Goal: Task Accomplishment & Management: Manage account settings

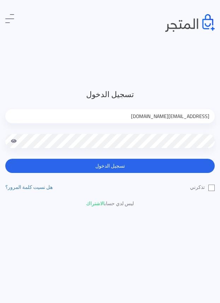
click at [197, 116] on input "jamikapop1000@gmail.com" at bounding box center [110, 116] width 210 height 14
type input "jamika_pop@yahoo.com"
click at [211, 188] on label "تذكرني" at bounding box center [202, 186] width 25 height 7
click at [211, 188] on input "تذكرني" at bounding box center [213, 185] width 5 height 5
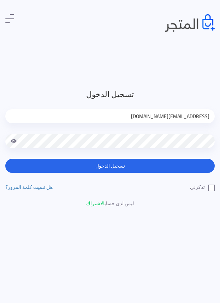
checkbox input "true"
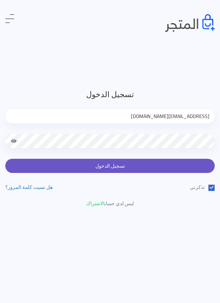
click at [165, 166] on button "تسجيل الدخول" at bounding box center [110, 166] width 210 height 14
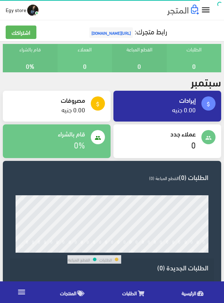
click at [72, 295] on span "المنتجات" at bounding box center [68, 292] width 16 height 9
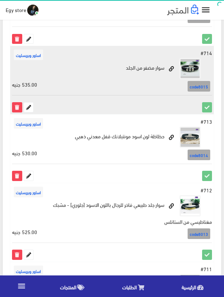
scroll to position [1347, 0]
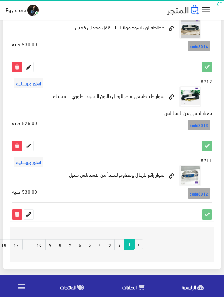
click at [92, 246] on link "5" at bounding box center [90, 245] width 10 height 11
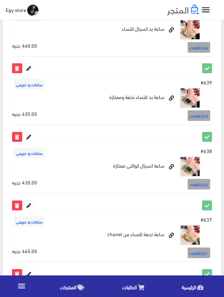
scroll to position [849, 0]
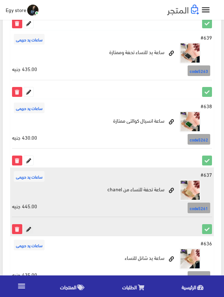
click at [28, 230] on icon at bounding box center [28, 229] width 9 height 9
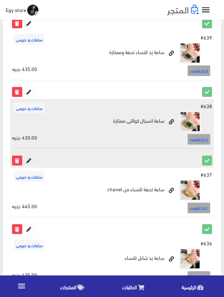
click at [28, 162] on icon at bounding box center [28, 160] width 9 height 9
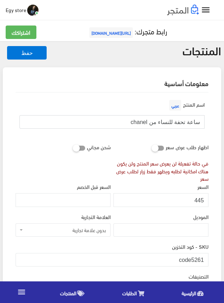
click at [165, 123] on input "ساعة تحفة للنساء من chanel" at bounding box center [111, 121] width 185 height 13
drag, startPoint x: 193, startPoint y: 257, endPoint x: 211, endPoint y: 257, distance: 17.4
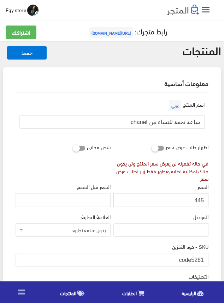
click at [201, 200] on input "445" at bounding box center [161, 199] width 95 height 13
click at [201, 200] on input "446" at bounding box center [161, 199] width 95 height 13
type input "445"
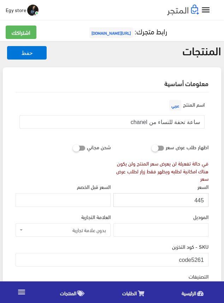
click at [201, 200] on input "445" at bounding box center [161, 199] width 95 height 13
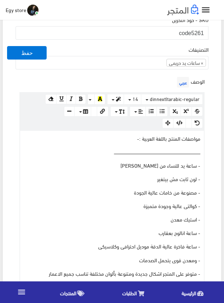
scroll to position [248, 0]
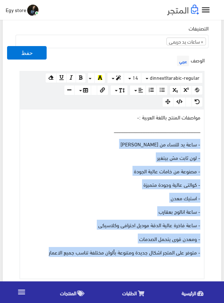
drag, startPoint x: 42, startPoint y: 253, endPoint x: 205, endPoint y: 142, distance: 197.0
click at [205, 142] on div "الوصف عربي × Insert Image Select from files Image URL Insert Image × Insert Lin…" at bounding box center [112, 166] width 196 height 225
copy div "- ساعة يد للنساء من شانل chanal - لون ثابت مش بيتغير - مصنوعة من خامات عالية ال…"
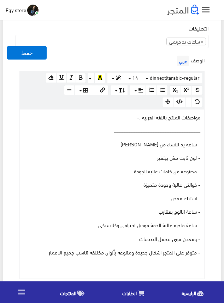
click at [106, 51] on div "التصنيفات ساعات يد رجالى ساعات يد حريمى اساور وبريسليت × ساعات يد حريمى" at bounding box center [112, 39] width 196 height 30
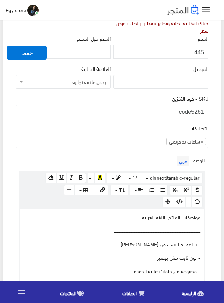
scroll to position [142, 0]
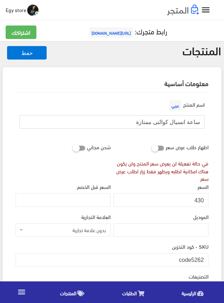
click at [174, 121] on input "ساعة انسيال كوالتى ممتازة" at bounding box center [111, 121] width 185 height 13
drag, startPoint x: 192, startPoint y: 255, endPoint x: 206, endPoint y: 257, distance: 13.5
click at [206, 257] on input "code5262" at bounding box center [112, 259] width 193 height 13
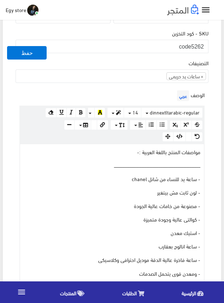
scroll to position [212, 0]
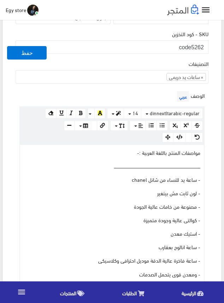
click at [145, 59] on div "التصنيفات ساعات يد رجالى ساعات يد حريمى اساور وبريسليت × ساعات يد حريمى" at bounding box center [112, 71] width 193 height 24
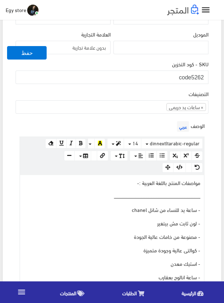
scroll to position [142, 0]
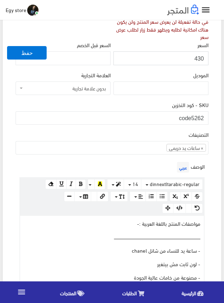
click at [199, 57] on input "430" at bounding box center [161, 57] width 95 height 13
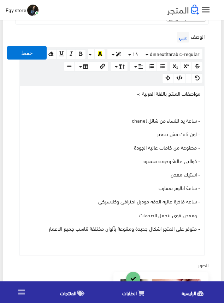
scroll to position [283, 0]
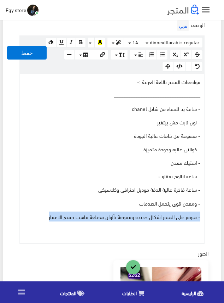
drag, startPoint x: 47, startPoint y: 217, endPoint x: 132, endPoint y: 173, distance: 95.4
click at [104, 195] on div "مواصفات المنتج باللغة العربية :- ــــــــــــــــــــــــــــــــــــــــــــــ…" at bounding box center [112, 158] width 184 height 169
drag, startPoint x: 154, startPoint y: 144, endPoint x: 197, endPoint y: 121, distance: 49.5
click at [197, 121] on div "مواصفات المنتج باللغة العربية :- ــــــــــــــــــــــــــــــــــــــــــــــ…" at bounding box center [112, 158] width 184 height 169
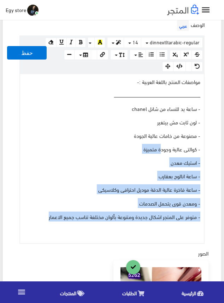
drag, startPoint x: 40, startPoint y: 218, endPoint x: 185, endPoint y: 131, distance: 169.5
click at [180, 134] on div "مواصفات المنتج باللغة العربية :- ــــــــــــــــــــــــــــــــــــــــــــــ…" at bounding box center [112, 158] width 184 height 169
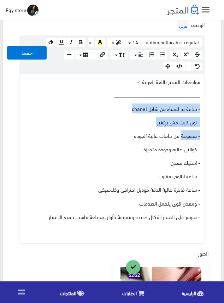
drag, startPoint x: 185, startPoint y: 131, endPoint x: 210, endPoint y: 108, distance: 33.8
click at [210, 108] on div "الوصف عربي × Insert Image Select from files Image URL Insert Image × Insert Lin…" at bounding box center [112, 130] width 196 height 225
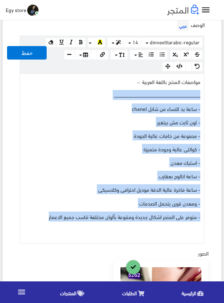
drag, startPoint x: 34, startPoint y: 217, endPoint x: 202, endPoint y: 98, distance: 206.3
click at [202, 98] on div "مواصفات المنتج باللغة العربية :- ــــــــــــــــــــــــــــــــــــــــــــــ…" at bounding box center [112, 158] width 184 height 169
drag, startPoint x: 80, startPoint y: 167, endPoint x: 58, endPoint y: 176, distance: 23.9
click at [79, 167] on div "مواصفات المنتج باللغة العربية :- ــــــــــــــــــــــــــــــــــــــــــــــ…" at bounding box center [112, 158] width 184 height 169
click at [28, 215] on p "- متوفر على المتجر اشكال جديدة ومتنوعة بألوان مختلفة تناسب جميع الاعمار" at bounding box center [112, 216] width 177 height 8
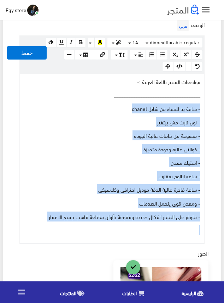
drag, startPoint x: 28, startPoint y: 215, endPoint x: 209, endPoint y: 109, distance: 210.8
click at [209, 109] on div "الوصف عربي × Insert Image Select from files Image URL Insert Image × Insert Lin…" at bounding box center [112, 130] width 196 height 225
copy div "- ساعة يد للنساء من شانل chanel - لون ثابت مش بيتغير - مصنوعة من خامات عالية ال…"
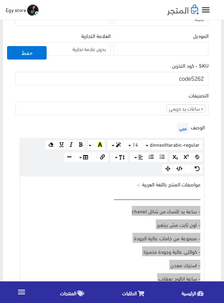
scroll to position [177, 0]
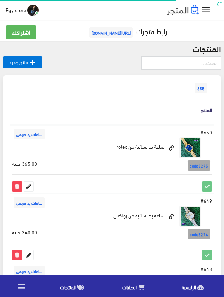
scroll to position [849, 0]
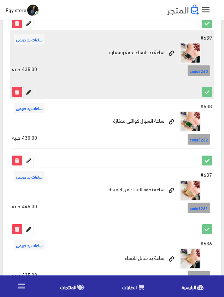
click at [29, 94] on icon at bounding box center [28, 91] width 9 height 9
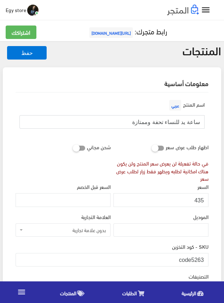
click at [176, 120] on input "ساعة يد للنساء تحفة وممتازة" at bounding box center [111, 121] width 185 height 13
drag, startPoint x: 193, startPoint y: 257, endPoint x: 209, endPoint y: 257, distance: 16.3
click at [209, 257] on div "SKU - كود التخزين code5263" at bounding box center [112, 257] width 196 height 30
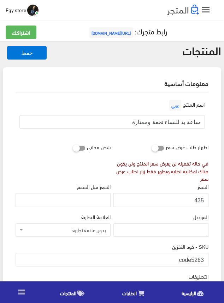
click at [200, 199] on input "435" at bounding box center [161, 199] width 95 height 13
click at [137, 241] on div "الموديل" at bounding box center [161, 227] width 98 height 30
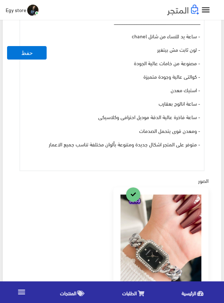
scroll to position [318, 0]
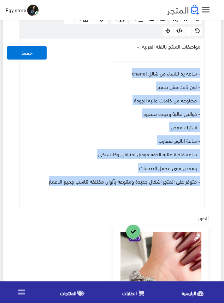
drag, startPoint x: 39, startPoint y: 179, endPoint x: 203, endPoint y: 71, distance: 196.5
click at [203, 71] on div "مواصفات المنتج باللغة العربية :- ــــــــــــــــــــــــــــــــــــــــــــــ…" at bounding box center [112, 123] width 184 height 169
copy div "- ساعة يد للنساء من شانل chanel - لون ثابت مش بيتغير - مصنوعة من خامات عالية ال…"
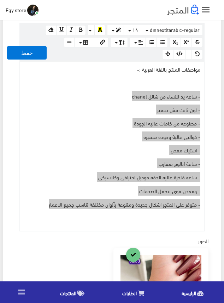
scroll to position [177, 0]
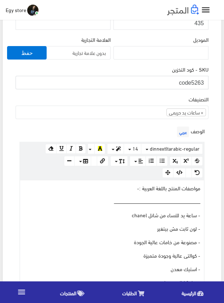
drag, startPoint x: 193, startPoint y: 82, endPoint x: 208, endPoint y: 82, distance: 14.9
click at [208, 82] on input "code5263" at bounding box center [112, 82] width 193 height 13
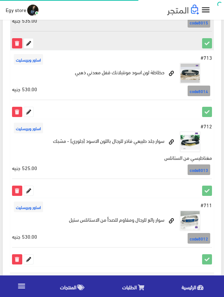
scroll to position [1347, 0]
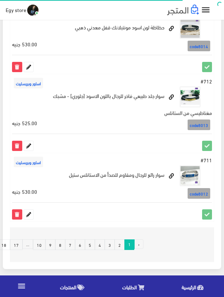
click at [93, 245] on link "5" at bounding box center [90, 245] width 10 height 11
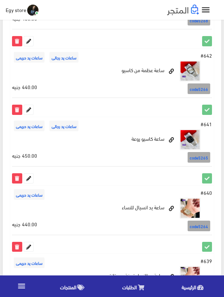
scroll to position [637, 0]
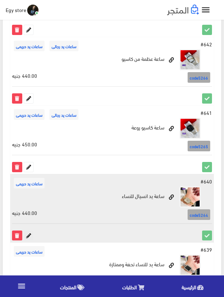
click at [29, 235] on icon at bounding box center [28, 235] width 9 height 9
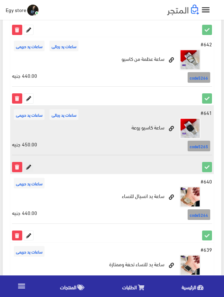
click at [29, 168] on icon at bounding box center [28, 166] width 9 height 9
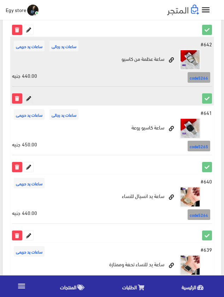
click at [29, 98] on icon at bounding box center [28, 98] width 9 height 9
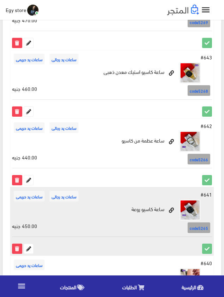
scroll to position [531, 0]
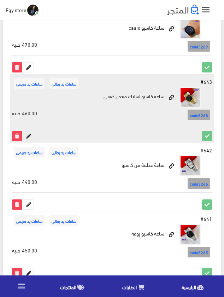
click at [29, 135] on icon at bounding box center [28, 135] width 9 height 9
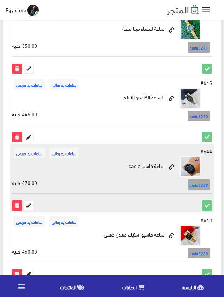
scroll to position [389, 0]
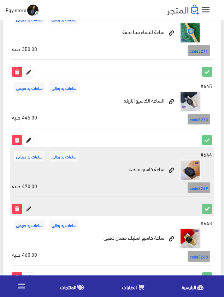
click at [26, 209] on icon at bounding box center [28, 208] width 9 height 9
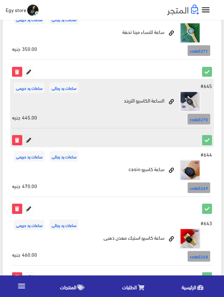
click at [25, 141] on icon at bounding box center [28, 140] width 9 height 9
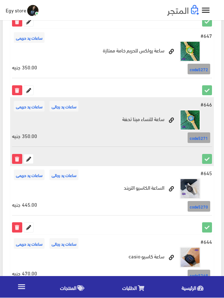
scroll to position [283, 0]
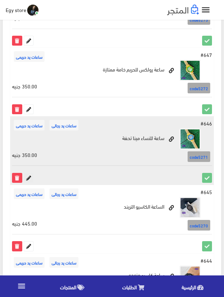
click at [26, 178] on icon at bounding box center [28, 177] width 9 height 9
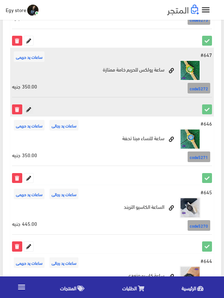
click at [26, 109] on icon at bounding box center [28, 109] width 9 height 9
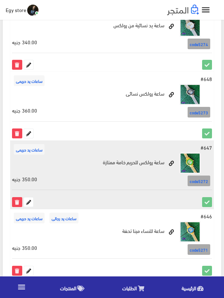
scroll to position [177, 0]
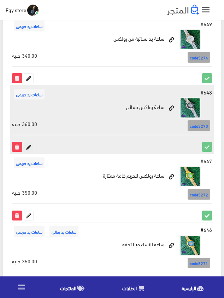
click at [26, 148] on icon at bounding box center [28, 146] width 9 height 9
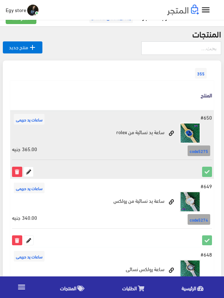
scroll to position [0, 0]
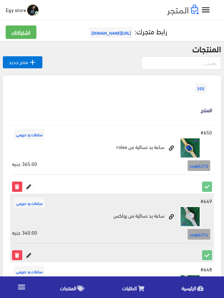
click at [29, 255] on icon at bounding box center [28, 255] width 9 height 9
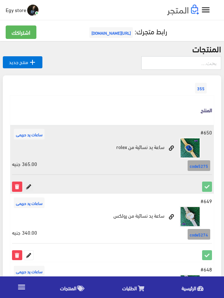
click at [28, 188] on icon at bounding box center [28, 186] width 9 height 9
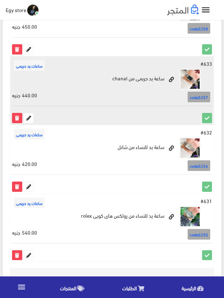
scroll to position [1275, 0]
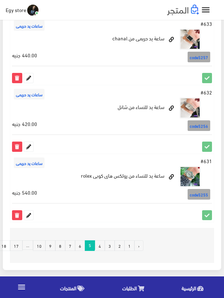
click at [104, 243] on link "4" at bounding box center [100, 245] width 10 height 11
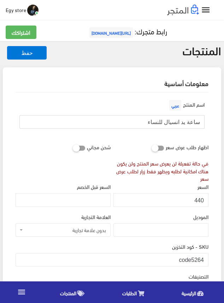
click at [174, 122] on input "ساعة يد انسيال للنساء" at bounding box center [111, 121] width 185 height 13
drag, startPoint x: 191, startPoint y: 255, endPoint x: 211, endPoint y: 257, distance: 19.3
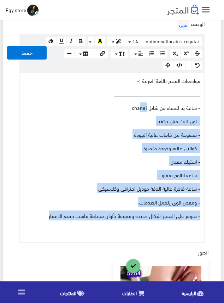
scroll to position [283, 0]
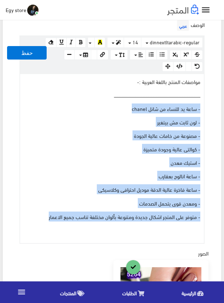
drag, startPoint x: 44, startPoint y: 146, endPoint x: 208, endPoint y: 108, distance: 168.6
click at [208, 108] on div "الوصف عربي × Insert Image Select from files Image URL Insert Image × Insert Lin…" at bounding box center [112, 130] width 196 height 225
copy div "- ساعة يد للنساء من شانل chanel - لون ثابت مش بيتغير - مصنوعة من خامات عالية ال…"
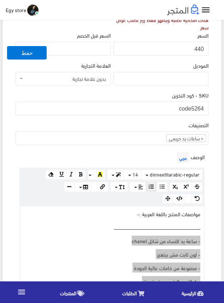
scroll to position [142, 0]
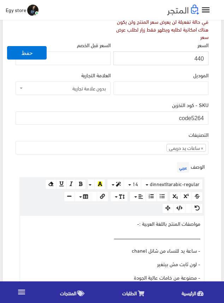
click at [199, 57] on input "440" at bounding box center [161, 57] width 95 height 13
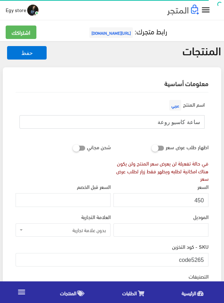
click at [176, 120] on input "ساعة كاسيو روعة" at bounding box center [111, 121] width 185 height 13
drag, startPoint x: 176, startPoint y: 120, endPoint x: 163, endPoint y: 120, distance: 13.4
click at [163, 120] on input "ساعة كاسيو روعة" at bounding box center [111, 121] width 185 height 13
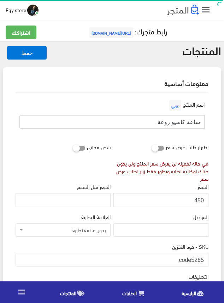
click at [163, 120] on input "ساعة كاسيو روعة" at bounding box center [111, 121] width 185 height 13
drag, startPoint x: 191, startPoint y: 260, endPoint x: 209, endPoint y: 260, distance: 17.7
click at [209, 260] on div "SKU - كود التخزين code5265" at bounding box center [112, 257] width 196 height 30
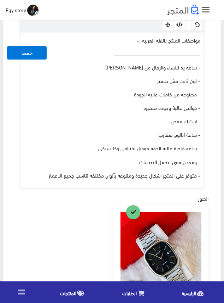
scroll to position [318, 0]
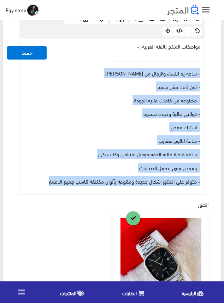
drag, startPoint x: 49, startPoint y: 180, endPoint x: 211, endPoint y: 70, distance: 196.4
click at [211, 70] on div "اسم المنتج عربي ساعة كاسيو روعة اظهار طلب عرض سعر في حالة تفعيلة لن يعرض سعر ال…" at bounding box center [112, 138] width 205 height 728
copy div "- ساعة يد للنساء والرجال من كاسيو casio - لون ثابت مش بيتغير - مصنوعة من خامات …"
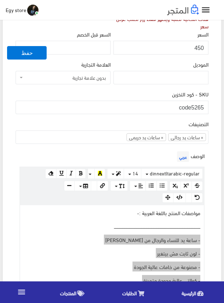
scroll to position [142, 0]
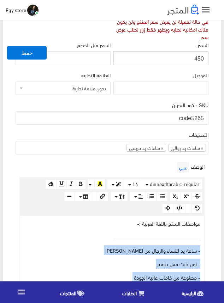
click at [197, 58] on input "450" at bounding box center [161, 57] width 95 height 13
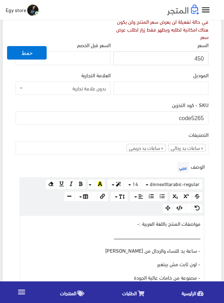
click at [197, 58] on input "450" at bounding box center [161, 57] width 95 height 13
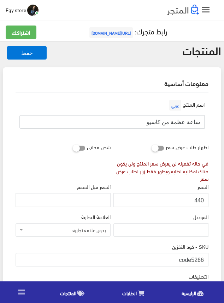
click at [174, 122] on input "ساعة عظمة من كاسيو" at bounding box center [111, 121] width 185 height 13
drag, startPoint x: 193, startPoint y: 258, endPoint x: 204, endPoint y: 258, distance: 11.3
click at [204, 258] on input "code5266" at bounding box center [112, 259] width 193 height 13
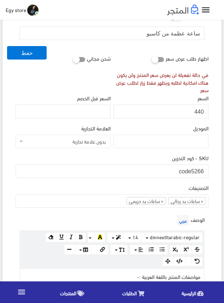
scroll to position [35, 0]
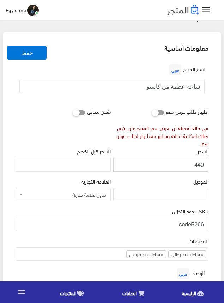
click at [199, 164] on input "440" at bounding box center [161, 163] width 95 height 13
click at [215, 16] on div " Egy store اشتراكي تسجيل الخروج" at bounding box center [112, 10] width 224 height 20
click at [141, 148] on div "السعر 440" at bounding box center [161, 159] width 95 height 24
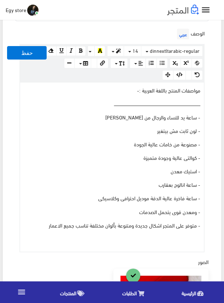
scroll to position [283, 0]
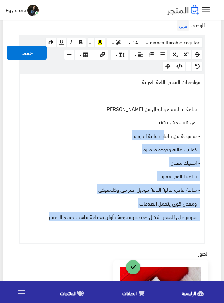
drag, startPoint x: 34, startPoint y: 217, endPoint x: 191, endPoint y: 115, distance: 187.6
click at [180, 122] on div "مواصفات المنتج باللغة العربية :- ــــــــــــــــــــــــــــــــــــــــــــــ…" at bounding box center [112, 158] width 184 height 169
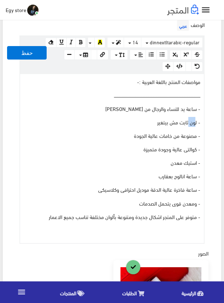
drag, startPoint x: 191, startPoint y: 115, endPoint x: 201, endPoint y: 109, distance: 10.6
click at [196, 112] on div "مواصفات المنتج باللغة العربية :- ــــــــــــــــــــــــــــــــــــــــــــــ…" at bounding box center [112, 158] width 184 height 169
click at [204, 108] on div "مواصفات المنتج باللغة العربية :- ــــــــــــــــــــــــــــــــــــــــــــــ…" at bounding box center [112, 158] width 184 height 169
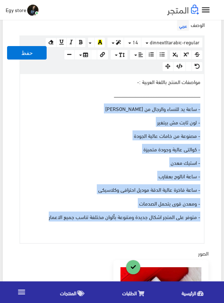
drag, startPoint x: 43, startPoint y: 217, endPoint x: 222, endPoint y: 100, distance: 213.4
click at [222, 100] on div "معلومات أساسية اسم المنتج عربي ساعة عظمة من كاسيو اظهار طلب عرض سعر في حالة تفع…" at bounding box center [112, 170] width 222 height 773
copy div "- ساعة يد للنساء والرجال من كاسيو casio - لون ثابت مش بيتغير - مصنوعة من خامات …"
click at [78, 109] on p "- ساعة يد للنساء والرجال من [PERSON_NAME]" at bounding box center [112, 108] width 177 height 8
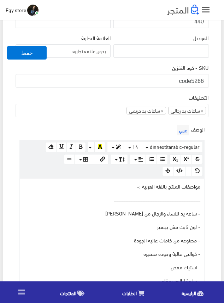
scroll to position [177, 0]
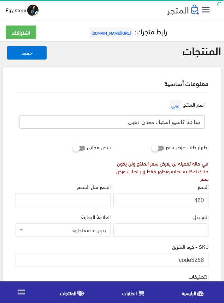
click at [179, 119] on input "ساعة كاسيو استيك معدن ذهبى" at bounding box center [111, 121] width 185 height 13
drag, startPoint x: 192, startPoint y: 260, endPoint x: 203, endPoint y: 260, distance: 10.6
click at [203, 260] on input "code5268" at bounding box center [112, 259] width 193 height 13
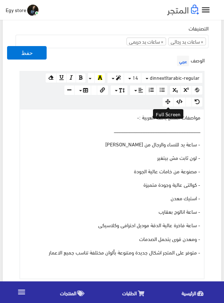
scroll to position [35, 0]
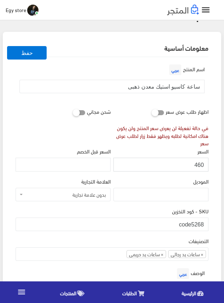
click at [200, 164] on input "460" at bounding box center [161, 163] width 95 height 13
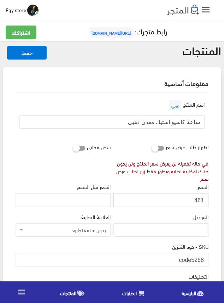
drag, startPoint x: 200, startPoint y: 164, endPoint x: 201, endPoint y: 200, distance: 35.4
click at [201, 200] on input "461" at bounding box center [161, 199] width 95 height 13
type input "460"
click at [201, 200] on input "460" at bounding box center [161, 199] width 95 height 13
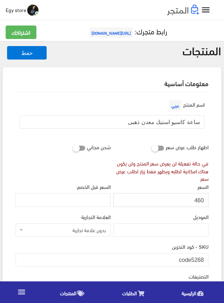
click at [201, 200] on input "460" at bounding box center [161, 199] width 95 height 13
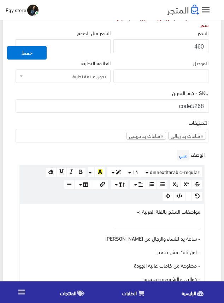
scroll to position [248, 0]
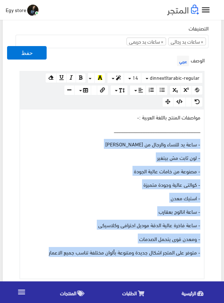
drag, startPoint x: 40, startPoint y: 251, endPoint x: 203, endPoint y: 142, distance: 196.1
click at [203, 142] on div "مواصفات المنتج باللغة العربية :- ــــــــــــــــــــــــــــــــــــــــــــــ…" at bounding box center [112, 193] width 184 height 169
copy div "- ساعة يد للنساء والرجال من كاسيو casio - لون ثابت مش بيتغير - مصنوعة من خامات …"
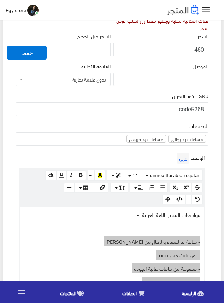
scroll to position [142, 0]
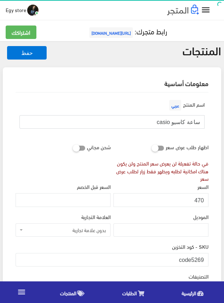
click at [179, 122] on input "ساعة كاسيو casio" at bounding box center [111, 121] width 185 height 13
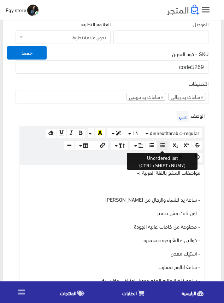
scroll to position [142, 0]
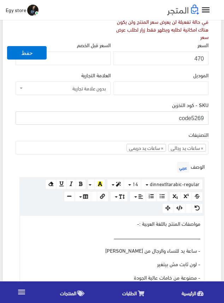
drag, startPoint x: 192, startPoint y: 117, endPoint x: 208, endPoint y: 118, distance: 16.6
click at [208, 118] on input "code5269" at bounding box center [112, 117] width 193 height 13
click at [199, 56] on input "470" at bounding box center [161, 57] width 95 height 13
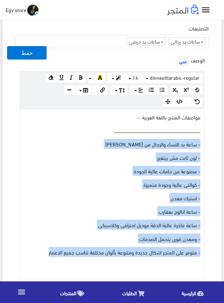
drag, startPoint x: 41, startPoint y: 250, endPoint x: 209, endPoint y: 141, distance: 200.3
click at [209, 141] on div "الوصف عربي × Insert Image Select from files Image URL Insert Image × Insert Lin…" at bounding box center [112, 166] width 196 height 225
copy div "- ساعة يد للنساء والرجال من كاسيو casio - لون ثابت مش بيتغير - مصنوعة من خامات …"
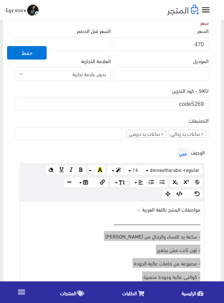
scroll to position [142, 0]
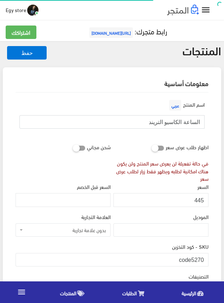
click at [191, 121] on input "الساعة الكاسيو التريند" at bounding box center [111, 121] width 185 height 13
drag, startPoint x: 191, startPoint y: 254, endPoint x: 211, endPoint y: 258, distance: 20.2
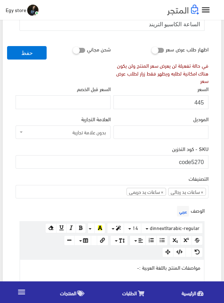
scroll to position [35, 0]
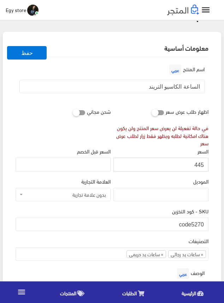
click at [200, 167] on input "445" at bounding box center [161, 163] width 95 height 13
click at [168, 178] on div "الموديل" at bounding box center [161, 189] width 95 height 24
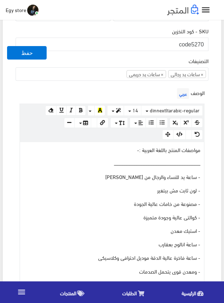
scroll to position [248, 0]
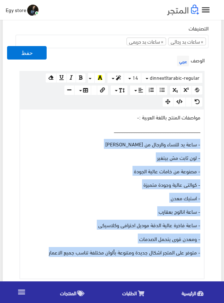
drag, startPoint x: 45, startPoint y: 252, endPoint x: 206, endPoint y: 143, distance: 194.0
click at [206, 143] on div "الوصف عربي × Insert Image Select from files Image URL Insert Image × Insert Lin…" at bounding box center [112, 166] width 196 height 225
copy div "- ساعة يد للنساء والرجال من كاسيو casio - لون ثابت مش بيتغير - مصنوعة من خامات …"
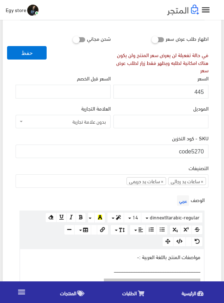
scroll to position [106, 0]
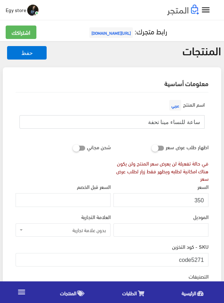
click at [179, 123] on input "ساعة للنساء مينا تحفة" at bounding box center [111, 121] width 185 height 13
drag, startPoint x: 192, startPoint y: 259, endPoint x: 215, endPoint y: 260, distance: 23.4
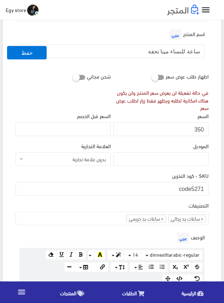
scroll to position [71, 0]
click at [202, 130] on input "350" at bounding box center [161, 128] width 95 height 13
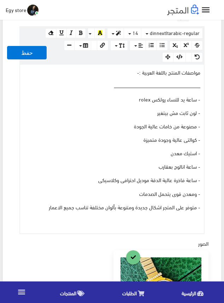
scroll to position [354, 0]
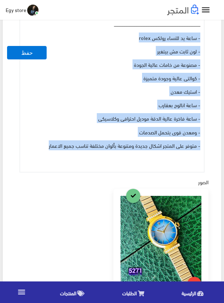
drag, startPoint x: 44, startPoint y: 145, endPoint x: 210, endPoint y: 37, distance: 198.1
click at [210, 37] on div "اسم المنتج عربي ساعة للنساء مينا تحفة اظهار طلب عرض سعر في حالة تفعيلة لن يعرض …" at bounding box center [112, 107] width 205 height 736
copy div "- ساعة يد للنساء رولكس rolex - لون ثابت مش بيتغير - مصنوعة من خامات عالية الجود…"
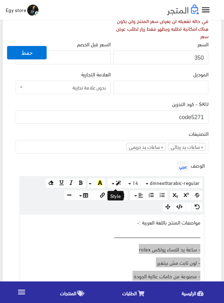
scroll to position [142, 0]
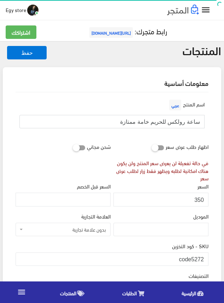
click at [177, 122] on input "ساعة رولكس للحريم خامة ممتازة" at bounding box center [111, 121] width 185 height 13
drag, startPoint x: 191, startPoint y: 260, endPoint x: 206, endPoint y: 260, distance: 14.9
click at [206, 260] on input "code5272" at bounding box center [112, 259] width 193 height 13
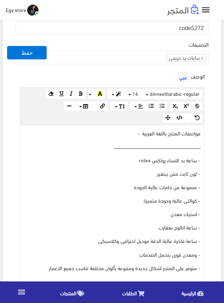
scroll to position [248, 0]
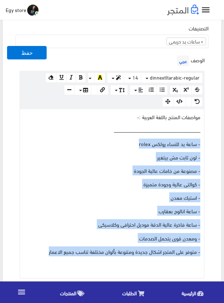
drag, startPoint x: 39, startPoint y: 248, endPoint x: 204, endPoint y: 143, distance: 196.3
click at [204, 143] on div "[DOMAIN_NAME] 100% 50% 25% مواصفات المنتج باللغة العربية :- ـــــــــــــــــــ…" at bounding box center [111, 194] width 185 height 170
copy div "- ساعة يد للنساء رولكس rolex - لون ثابت مش بيتغير - مصنوعة من خامات عالية الجود…"
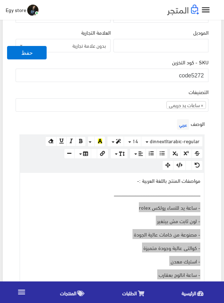
scroll to position [142, 0]
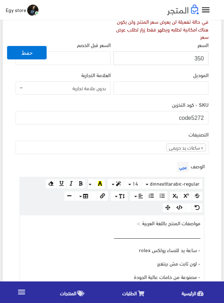
click at [200, 57] on input "350" at bounding box center [161, 57] width 95 height 13
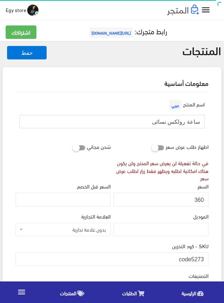
click at [179, 123] on input "ساعة رولكس نسائى" at bounding box center [111, 121] width 185 height 13
click at [177, 122] on input "ساعة رولكس نسائى" at bounding box center [111, 121] width 185 height 13
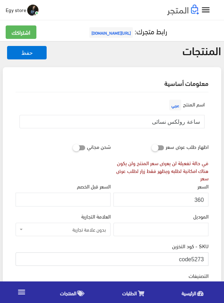
drag, startPoint x: 192, startPoint y: 254, endPoint x: 205, endPoint y: 255, distance: 13.1
click at [205, 255] on input "code5273" at bounding box center [112, 259] width 193 height 13
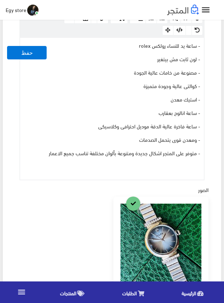
scroll to position [318, 0]
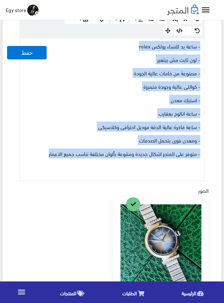
drag, startPoint x: 42, startPoint y: 153, endPoint x: 210, endPoint y: 47, distance: 199.0
click at [210, 47] on div "الوصف عربي × Insert Image Select from files Image URL Insert Image × Insert Lin…" at bounding box center [112, 82] width 196 height 198
copy div "- ساعة يد للنساء رولكس rolex - لون ثابت مش بيتغير - مصنوعة من خامات عالية الجود…"
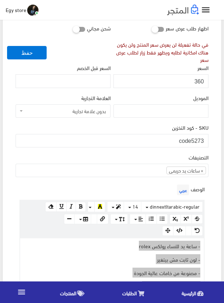
scroll to position [106, 0]
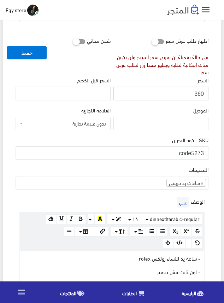
click at [199, 92] on input "360" at bounding box center [161, 93] width 95 height 13
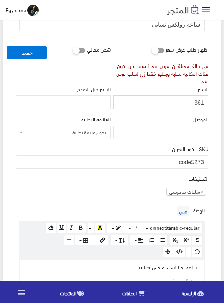
scroll to position [71, 0]
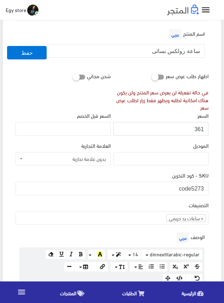
drag, startPoint x: 199, startPoint y: 92, endPoint x: 195, endPoint y: 128, distance: 35.6
click at [195, 128] on input "361" at bounding box center [161, 128] width 95 height 13
type input "360"
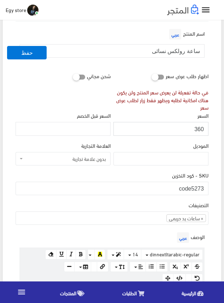
click at [202, 128] on input "360" at bounding box center [161, 128] width 95 height 13
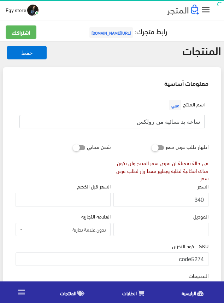
click at [169, 123] on input "ساعة يد نسائية من رولكس" at bounding box center [111, 121] width 185 height 13
drag, startPoint x: 191, startPoint y: 259, endPoint x: 209, endPoint y: 258, distance: 18.1
click at [209, 258] on div "SKU - كود التخزين code5274" at bounding box center [112, 257] width 196 height 30
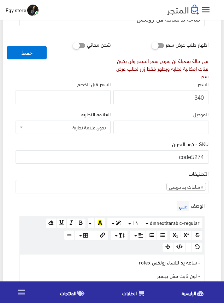
scroll to position [106, 0]
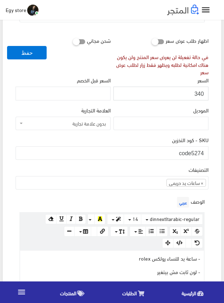
click at [202, 93] on input "340" at bounding box center [161, 93] width 95 height 13
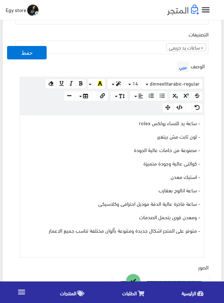
scroll to position [248, 0]
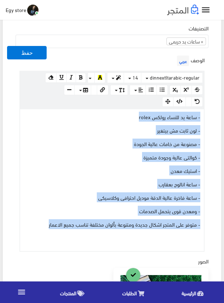
drag, startPoint x: 45, startPoint y: 222, endPoint x: 216, endPoint y: 113, distance: 202.6
click at [216, 113] on div "معلومات أساسية اسم المنتج عربي ساعة يد نسائية من رولكس اظهار طلب عرض سعر في حال…" at bounding box center [112, 193] width 219 height 747
copy div "- ساعة يد للنساء رولكس rolex - لون ثابت مش بيتغير - مصنوعة من خامات عالية الجود…"
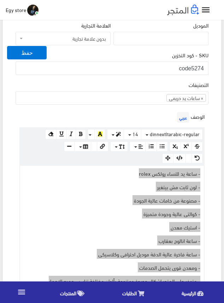
scroll to position [177, 0]
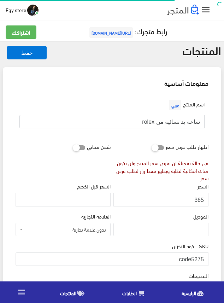
click at [173, 120] on input "ساعة يد نسائية من rolex" at bounding box center [111, 121] width 185 height 13
drag, startPoint x: 192, startPoint y: 256, endPoint x: 207, endPoint y: 258, distance: 14.3
click at [207, 258] on input "code5275" at bounding box center [112, 259] width 193 height 13
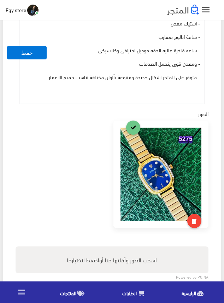
scroll to position [283, 0]
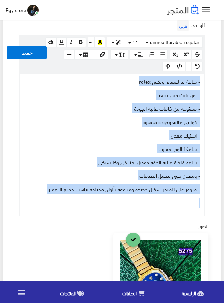
drag, startPoint x: 35, startPoint y: 192, endPoint x: 201, endPoint y: 81, distance: 200.5
click at [201, 81] on div "- ساعة يد للنساء رولكس rolex - لون ثابت مش بيتغير - مصنوعة من خامات عالية الجود…" at bounding box center [112, 145] width 184 height 142
copy div "- ساعة يد للنساء رولكس rolex - لون ثابت مش بيتغير - مصنوعة من خامات عالية الجود…"
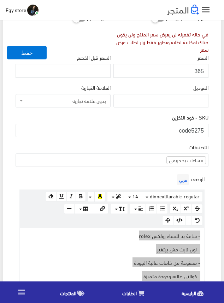
scroll to position [106, 0]
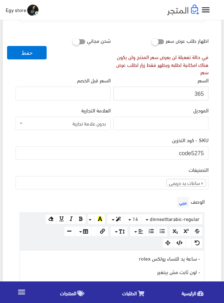
click at [200, 93] on input "365" at bounding box center [161, 93] width 95 height 13
click at [159, 109] on div "الموديل" at bounding box center [161, 118] width 95 height 24
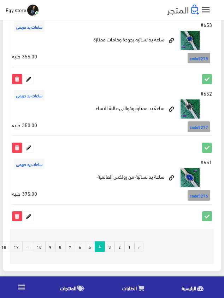
scroll to position [1275, 0]
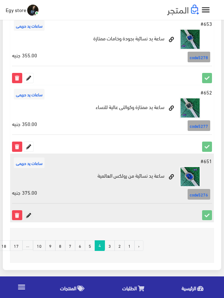
click at [29, 214] on icon at bounding box center [28, 215] width 9 height 9
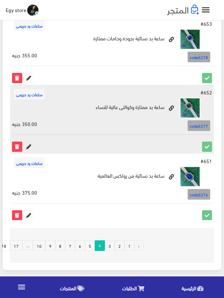
click at [28, 145] on icon at bounding box center [28, 146] width 9 height 9
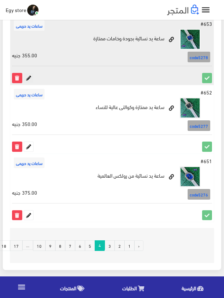
click at [30, 78] on icon at bounding box center [28, 77] width 9 height 9
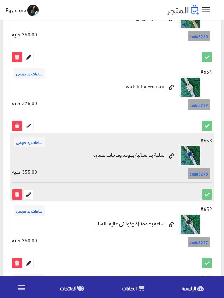
scroll to position [1133, 0]
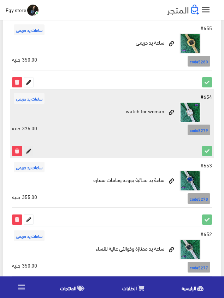
click at [30, 150] on icon at bounding box center [28, 150] width 9 height 9
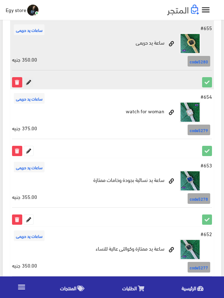
click at [29, 82] on icon at bounding box center [28, 81] width 9 height 9
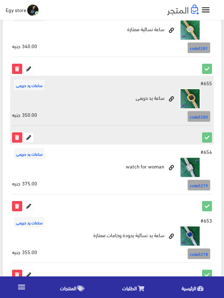
scroll to position [992, 0]
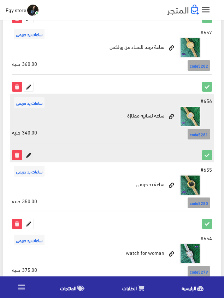
click at [29, 151] on icon at bounding box center [28, 154] width 9 height 9
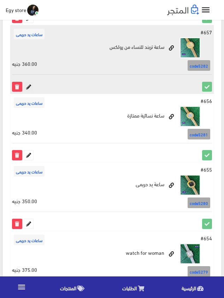
click at [30, 86] on icon at bounding box center [28, 86] width 9 height 9
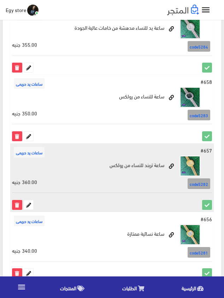
scroll to position [850, 0]
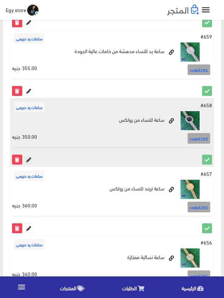
click at [29, 160] on icon at bounding box center [28, 159] width 9 height 9
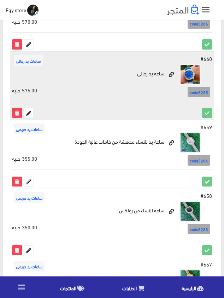
scroll to position [744, 0]
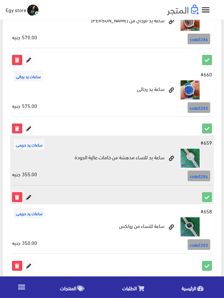
click at [29, 195] on icon at bounding box center [28, 196] width 9 height 9
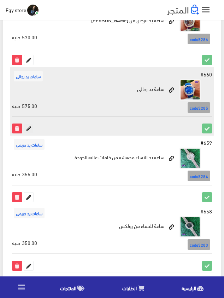
click at [25, 129] on icon at bounding box center [28, 128] width 9 height 9
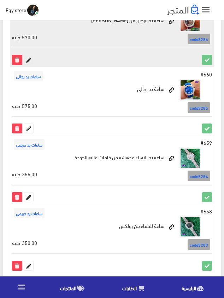
click at [28, 61] on icon at bounding box center [28, 59] width 9 height 9
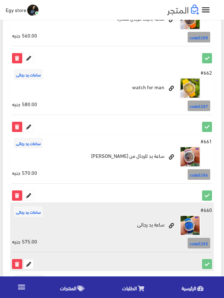
scroll to position [603, 0]
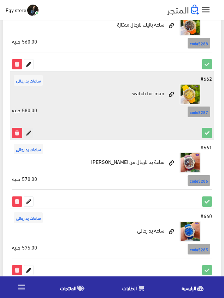
click at [30, 133] on icon at bounding box center [28, 132] width 9 height 9
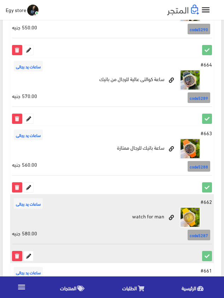
scroll to position [461, 0]
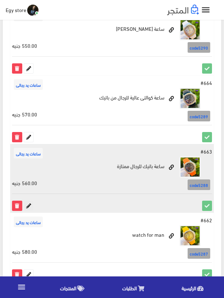
click at [28, 207] on icon at bounding box center [28, 205] width 9 height 9
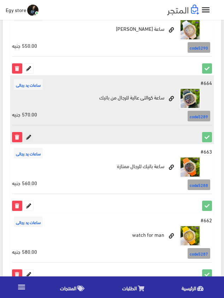
click at [28, 139] on icon at bounding box center [28, 136] width 9 height 9
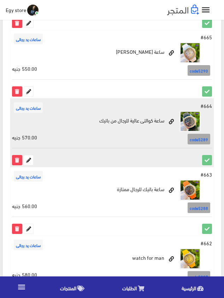
scroll to position [426, 0]
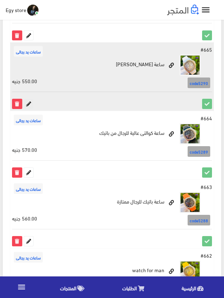
click at [30, 102] on icon at bounding box center [28, 103] width 9 height 9
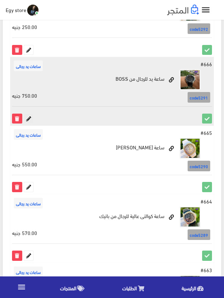
scroll to position [320, 0]
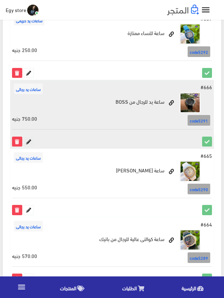
click at [29, 142] on icon at bounding box center [28, 141] width 9 height 9
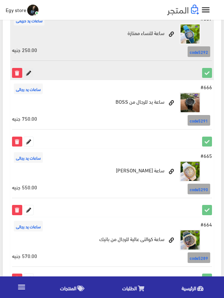
click at [28, 75] on icon at bounding box center [28, 72] width 9 height 9
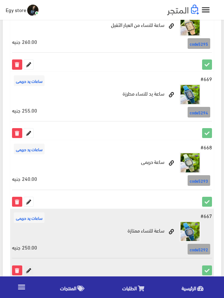
scroll to position [107, 0]
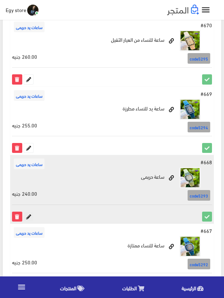
click at [29, 218] on icon at bounding box center [28, 216] width 9 height 9
click at [29, 217] on icon at bounding box center [28, 216] width 9 height 9
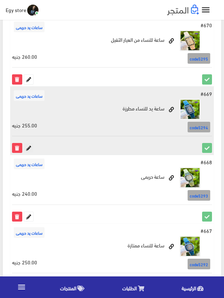
click at [28, 145] on icon at bounding box center [28, 147] width 9 height 9
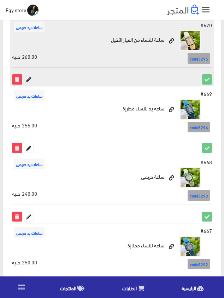
click at [29, 77] on icon at bounding box center [28, 79] width 9 height 9
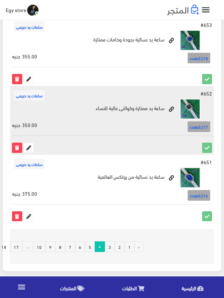
scroll to position [1275, 0]
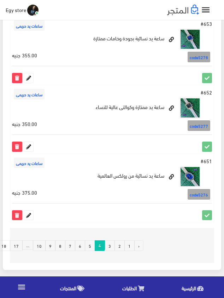
click at [108, 246] on link "3" at bounding box center [110, 245] width 10 height 11
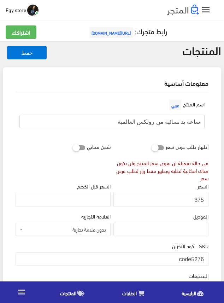
click at [174, 120] on input "ساعة يد نسائية من رولكس العالمية" at bounding box center [111, 121] width 185 height 13
drag, startPoint x: 191, startPoint y: 260, endPoint x: 204, endPoint y: 260, distance: 12.7
click at [204, 260] on input "code5276" at bounding box center [112, 259] width 193 height 13
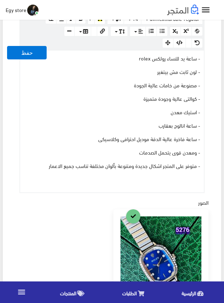
scroll to position [283, 0]
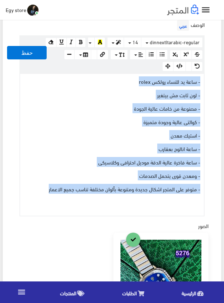
drag, startPoint x: 27, startPoint y: 189, endPoint x: 203, endPoint y: 79, distance: 207.3
click at [203, 79] on div "- ساعة يد للنساء رولكس rolex - لون ثابت مش بيتغير - مصنوعة من خامات عالية الجود…" at bounding box center [112, 145] width 184 height 142
copy div "- ساعة يد للنساء رولكس rolex - لون ثابت مش بيتغير - مصنوعة من خامات عالية الجود…"
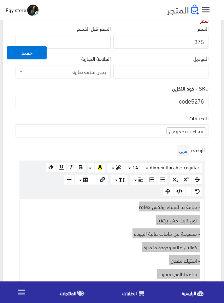
scroll to position [142, 0]
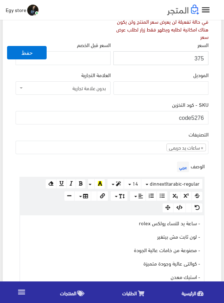
click at [198, 58] on input "375" at bounding box center [161, 57] width 95 height 13
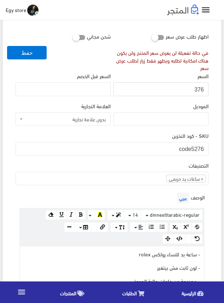
scroll to position [106, 0]
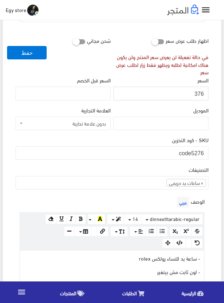
drag, startPoint x: 198, startPoint y: 58, endPoint x: 194, endPoint y: 92, distance: 34.3
click at [194, 92] on input "376" at bounding box center [161, 93] width 95 height 13
click at [196, 92] on input "376" at bounding box center [161, 93] width 95 height 13
type input "375"
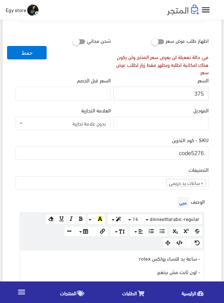
click at [199, 94] on input "375" at bounding box center [161, 93] width 95 height 13
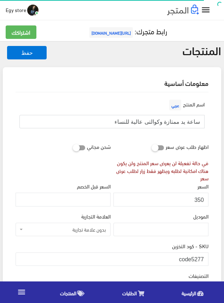
click at [163, 122] on input "ساعة يد ممتازة وكوالتى عالية للنساء" at bounding box center [111, 121] width 185 height 13
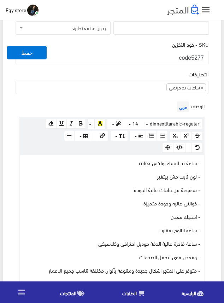
scroll to position [142, 0]
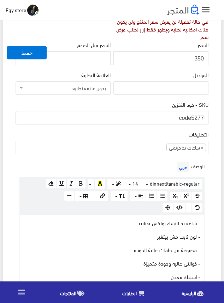
drag, startPoint x: 192, startPoint y: 113, endPoint x: 209, endPoint y: 115, distance: 16.8
click at [209, 115] on div "SKU - كود التخزين code5277" at bounding box center [112, 115] width 196 height 30
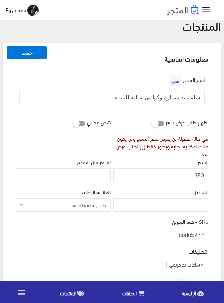
scroll to position [0, 0]
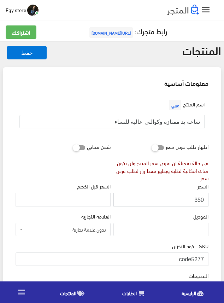
click at [201, 201] on input "350" at bounding box center [161, 199] width 95 height 13
click at [175, 188] on div "السعر 350" at bounding box center [161, 194] width 95 height 24
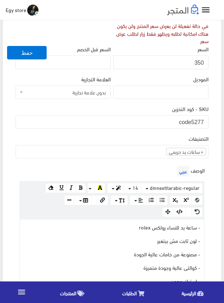
scroll to position [248, 0]
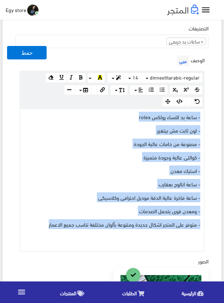
drag, startPoint x: 46, startPoint y: 224, endPoint x: 224, endPoint y: 116, distance: 208.0
click at [224, 116] on div "المنتجات حفظ معلومات أساسية اسم المنتج عربي" at bounding box center [112, 247] width 224 height 909
copy div "- ساعة يد للنساء رولكس rolex - لون ثابت مش بيتغير - مصنوعة من خامات عالية الجود…"
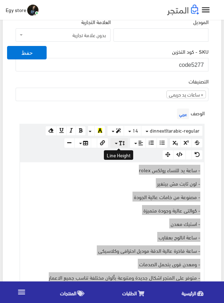
scroll to position [142, 0]
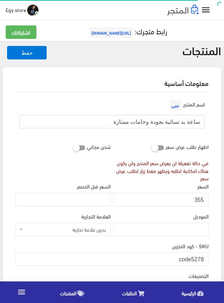
click at [143, 123] on input "ساعة يد نسائية بجودة وخامات ممتازة" at bounding box center [111, 121] width 185 height 13
drag, startPoint x: 192, startPoint y: 255, endPoint x: 210, endPoint y: 258, distance: 17.9
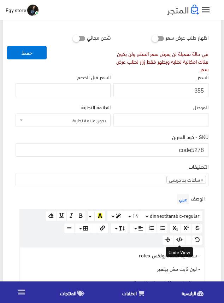
scroll to position [106, 0]
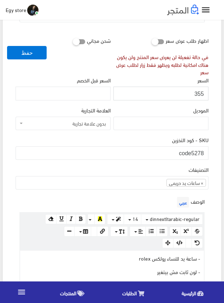
click at [199, 92] on input "355" at bounding box center [161, 93] width 95 height 13
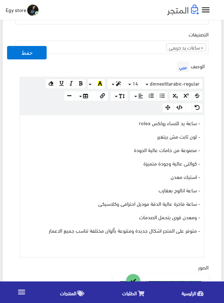
scroll to position [283, 0]
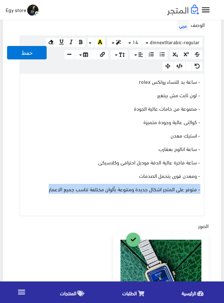
drag, startPoint x: 48, startPoint y: 191, endPoint x: 90, endPoint y: 159, distance: 53.0
click at [78, 166] on div "- ساعة يد للنساء رولكس rolex - لون ثابت مش بيتغير - مصنوعة من خامات عالية الجود…" at bounding box center [112, 145] width 184 height 142
click at [153, 125] on div "- ساعة يد للنساء رولكس rolex - لون ثابت مش بيتغير - مصنوعة من خامات عالية الجود…" at bounding box center [112, 145] width 184 height 142
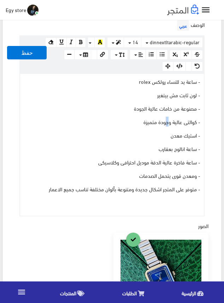
click at [177, 113] on div "- ساعة يد للنساء رولكس rolex - لون ثابت مش بيتغير - مصنوعة من خامات عالية الجود…" at bounding box center [112, 145] width 184 height 142
drag, startPoint x: 207, startPoint y: 94, endPoint x: 213, endPoint y: 84, distance: 11.4
click at [213, 84] on div "اسم المنتج عربي ساعة يد نسائية بجودة وخامات ممتازة اظهار طلب عرض سعر في حالة تف…" at bounding box center [112, 165] width 205 height 713
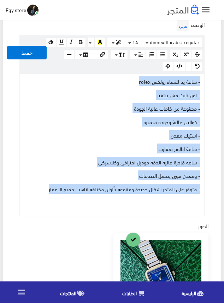
drag, startPoint x: 36, startPoint y: 188, endPoint x: 202, endPoint y: 80, distance: 198.4
click at [202, 80] on div "- ساعة يد للنساء رولكس rolex - لون ثابت مش بيتغير - مصنوعة من خامات عالية الجود…" at bounding box center [112, 145] width 184 height 142
drag, startPoint x: 40, startPoint y: 189, endPoint x: 207, endPoint y: 81, distance: 199.0
click at [207, 81] on div "الوصف عربي × Insert Image Select from files Image URL Insert Image × Insert Lin…" at bounding box center [112, 117] width 196 height 198
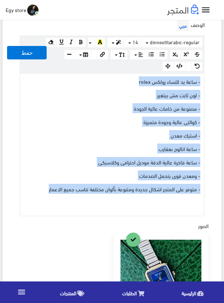
copy div "- ساعة يد للنساء رولكس rolex - لون ثابت مش بيتغير - مصنوعة من خامات عالية الجود…"
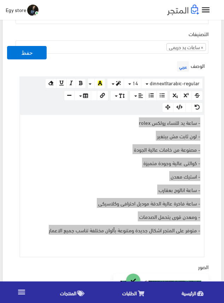
scroll to position [212, 0]
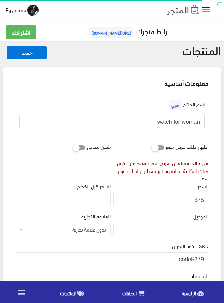
click at [198, 120] on input "watch for woman" at bounding box center [111, 121] width 185 height 13
drag, startPoint x: 193, startPoint y: 258, endPoint x: 207, endPoint y: 259, distance: 13.8
click at [207, 259] on input "code5279" at bounding box center [112, 259] width 193 height 13
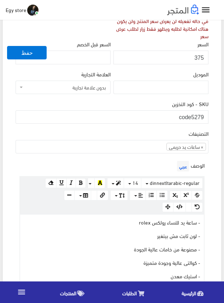
scroll to position [142, 0]
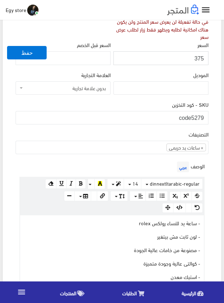
click at [199, 58] on input "375" at bounding box center [161, 57] width 95 height 13
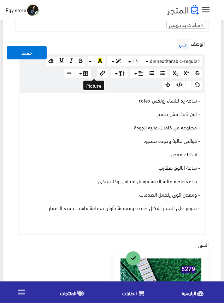
scroll to position [283, 0]
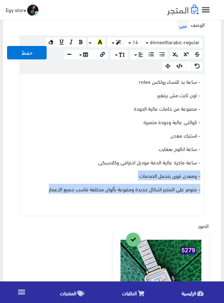
drag, startPoint x: 46, startPoint y: 189, endPoint x: 109, endPoint y: 146, distance: 75.5
click at [92, 162] on div "- ساعة يد للنساء رولكس rolex - لون ثابت مش بيتغير - مصنوعة من خامات عالية الجود…" at bounding box center [112, 145] width 184 height 142
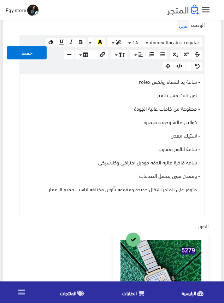
drag, startPoint x: 109, startPoint y: 146, endPoint x: 140, endPoint y: 117, distance: 43.1
click at [114, 141] on div "- ساعة يد للنساء رولكس rolex - لون ثابت مش بيتغير - مصنوعة من خامات عالية الجود…" at bounding box center [112, 145] width 184 height 142
drag, startPoint x: 140, startPoint y: 117, endPoint x: 187, endPoint y: 86, distance: 55.8
click at [183, 87] on div "- ساعة يد للنساء رولكس rolex - لون ثابت مش بيتغير - مصنوعة من خامات عالية الجود…" at bounding box center [112, 145] width 184 height 142
click at [187, 86] on div "- ساعة يد للنساء رولكس rolex - لون ثابت مش بيتغير - مصنوعة من خامات عالية الجود…" at bounding box center [112, 145] width 184 height 142
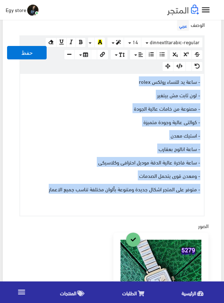
drag, startPoint x: 32, startPoint y: 189, endPoint x: 202, endPoint y: 76, distance: 203.8
click at [202, 76] on div "- ساعة يد للنساء رولكس rolex - لون ثابت مش بيتغير - مصنوعة من خامات عالية الجود…" at bounding box center [112, 145] width 184 height 142
copy div "- ساعة يد للنساء رولكس rolex - لون ثابت مش بيتغير - مصنوعة من خامات عالية الجود…"
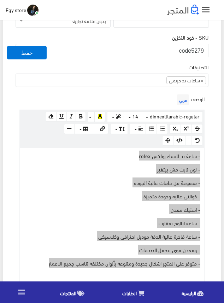
scroll to position [177, 0]
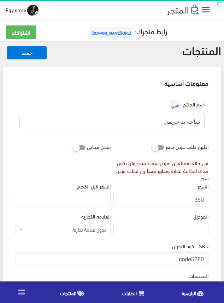
click at [193, 123] on input "ساعة يد حريمى" at bounding box center [111, 121] width 185 height 13
drag, startPoint x: 193, startPoint y: 256, endPoint x: 208, endPoint y: 258, distance: 15.7
click at [208, 258] on input "code5280" at bounding box center [112, 259] width 193 height 13
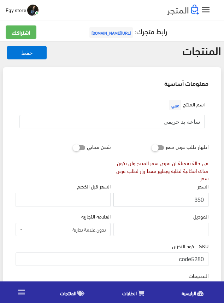
click at [199, 201] on input "350" at bounding box center [161, 199] width 95 height 13
click at [199, 201] on input "351" at bounding box center [161, 199] width 95 height 13
type input "350"
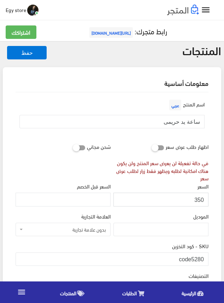
click at [200, 201] on input "350" at bounding box center [161, 199] width 95 height 13
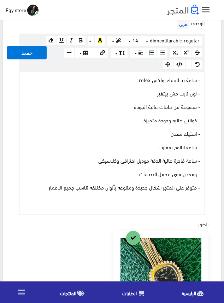
scroll to position [318, 0]
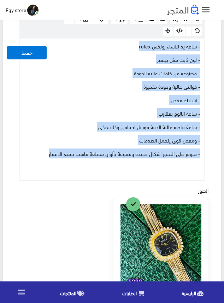
drag, startPoint x: 41, startPoint y: 156, endPoint x: 204, endPoint y: 48, distance: 195.0
click at [204, 48] on div "- ساعة يد للنساء رولكس rolex - لون ثابت مش بيتغير - مصنوعة من خامات عالية الجود…" at bounding box center [112, 110] width 184 height 142
copy div "- ساعة يد للنساء رولكس rolex - لون ثابت مش بيتغير - مصنوعة من خامات عالية الجود…"
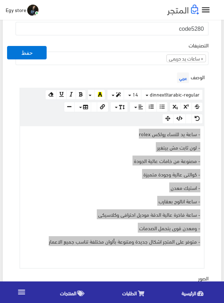
scroll to position [212, 0]
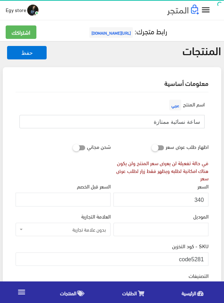
click at [183, 121] on input "ساعة نسائية ممتازة" at bounding box center [111, 121] width 185 height 13
drag, startPoint x: 191, startPoint y: 255, endPoint x: 206, endPoint y: 255, distance: 14.9
click at [206, 255] on input "code5281" at bounding box center [112, 259] width 193 height 13
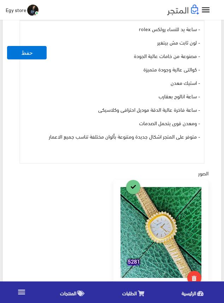
scroll to position [318, 0]
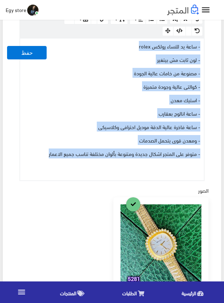
drag, startPoint x: 40, startPoint y: 152, endPoint x: 202, endPoint y: 40, distance: 196.9
click at [202, 40] on div "- ساعة يد للنساء رولكس rolex - لون ثابت مش بيتغير - مصنوعة من خامات عالية الجود…" at bounding box center [112, 110] width 184 height 142
copy div "- ساعة يد للنساء رولكس rolex - لون ثابت مش بيتغير - مصنوعة من خامات عالية الجود…"
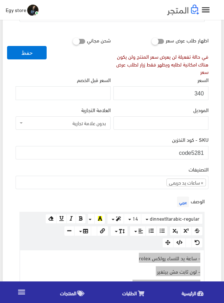
scroll to position [106, 0]
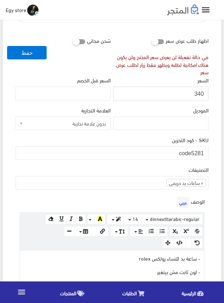
click at [199, 94] on input "340" at bounding box center [161, 93] width 95 height 13
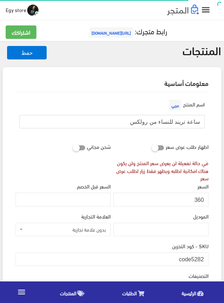
click at [186, 122] on input "ساعة تريند للنساء من رولكس" at bounding box center [111, 121] width 185 height 13
drag, startPoint x: 194, startPoint y: 258, endPoint x: 200, endPoint y: 258, distance: 6.4
click at [200, 258] on input "code5282" at bounding box center [112, 259] width 193 height 13
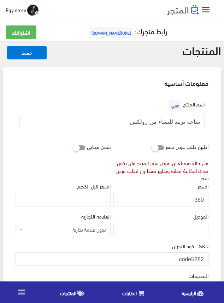
drag, startPoint x: 192, startPoint y: 258, endPoint x: 210, endPoint y: 261, distance: 17.9
click at [201, 198] on input "360" at bounding box center [161, 199] width 95 height 13
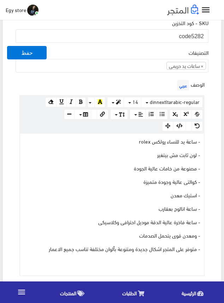
scroll to position [248, 0]
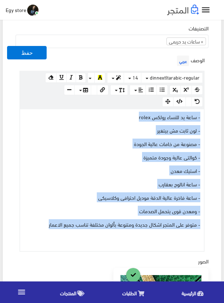
drag, startPoint x: 33, startPoint y: 223, endPoint x: 203, endPoint y: 119, distance: 199.1
click at [203, 119] on div "- ساعة يد للنساء رولكس rolex - لون ثابت مش بيتغير - مصنوعة من خامات عالية الجود…" at bounding box center [112, 180] width 184 height 142
drag, startPoint x: 37, startPoint y: 226, endPoint x: 208, endPoint y: 114, distance: 204.8
click at [208, 114] on div "الوصف عربي × Insert Image Select from files Image URL Insert Image × Insert Lin…" at bounding box center [112, 153] width 196 height 198
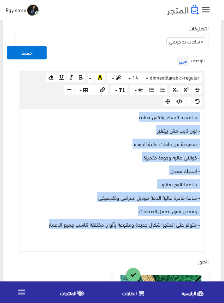
copy div "- ساعة يد للنساء رولكس rolex - لون ثابت مش بيتغير - مصنوعة من خامات عالية الجود…"
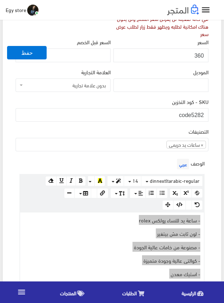
scroll to position [142, 0]
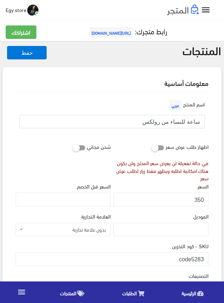
click at [179, 124] on input "ساعة للنساء من رولكس" at bounding box center [111, 121] width 185 height 13
drag, startPoint x: 193, startPoint y: 259, endPoint x: 208, endPoint y: 259, distance: 15.2
click at [208, 259] on input "code5283" at bounding box center [112, 259] width 193 height 13
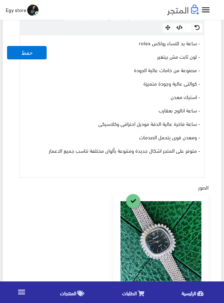
scroll to position [318, 0]
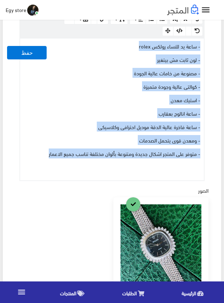
drag, startPoint x: 39, startPoint y: 156, endPoint x: 201, endPoint y: 46, distance: 195.9
click at [201, 46] on div "- ساعة يد للنساء رولكس rolex - لون ثابت مش بيتغير - مصنوعة من خامات عالية الجود…" at bounding box center [112, 110] width 184 height 142
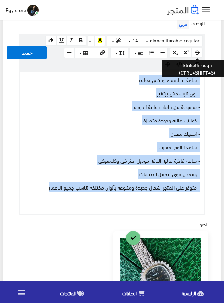
scroll to position [283, 0]
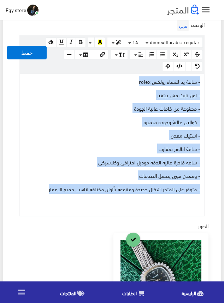
drag, startPoint x: 193, startPoint y: 46, endPoint x: 162, endPoint y: 79, distance: 45.3
copy div "- ساعة يد للنساء رولكس rolex - لون ثابت مش بيتغير - مصنوعة من خامات عالية الجود…"
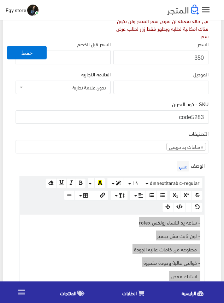
scroll to position [142, 0]
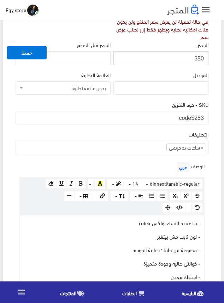
click at [198, 58] on input "350" at bounding box center [161, 57] width 95 height 13
click at [156, 102] on div "SKU - كود التخزين code5283" at bounding box center [112, 112] width 193 height 24
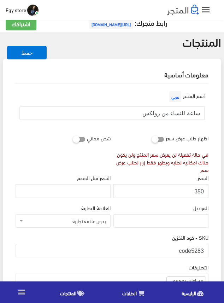
scroll to position [0, 0]
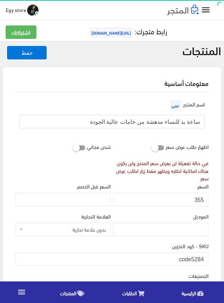
click at [182, 123] on input "ساعة يد للنساء مدهشة من خامات عالية الجودة" at bounding box center [111, 121] width 185 height 13
drag, startPoint x: 192, startPoint y: 259, endPoint x: 205, endPoint y: 259, distance: 12.7
click at [205, 259] on input "code5284" at bounding box center [112, 259] width 193 height 13
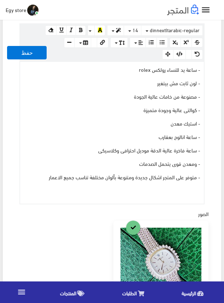
scroll to position [283, 0]
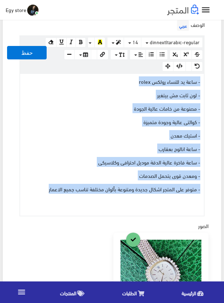
drag, startPoint x: 35, startPoint y: 190, endPoint x: 208, endPoint y: 82, distance: 204.7
click at [208, 82] on div "الوصف عربي × Insert Image Select from files Image URL Insert Image × Insert Lin…" at bounding box center [112, 117] width 196 height 198
copy div "- ساعة يد للنساء رولكس rolex - لون ثابت مش بيتغير - مصنوعة من خامات عالية الجود…"
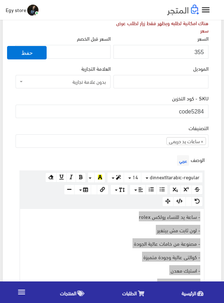
scroll to position [106, 0]
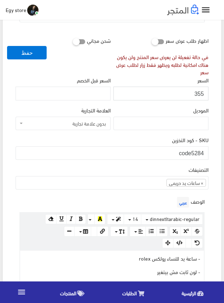
click at [201, 95] on input "355" at bounding box center [161, 93] width 95 height 13
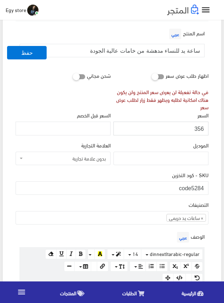
scroll to position [71, 0]
drag, startPoint x: 201, startPoint y: 95, endPoint x: 199, endPoint y: 126, distance: 31.2
click at [199, 126] on input "356" at bounding box center [161, 128] width 95 height 13
type input "355"
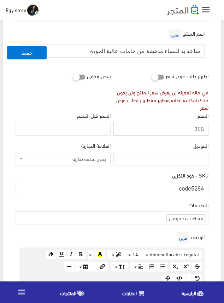
click at [199, 126] on input "355" at bounding box center [161, 128] width 95 height 13
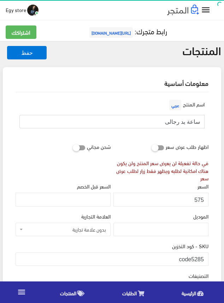
click at [188, 122] on input "ساعة يد رجالى" at bounding box center [111, 121] width 185 height 13
drag, startPoint x: 192, startPoint y: 258, endPoint x: 208, endPoint y: 258, distance: 15.2
click at [208, 258] on input "code5285" at bounding box center [112, 259] width 193 height 13
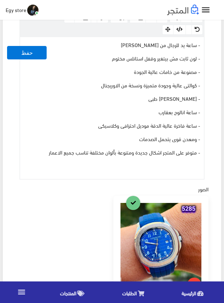
scroll to position [318, 0]
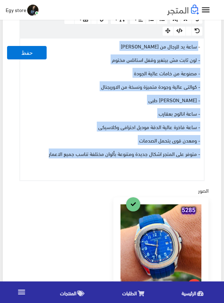
drag, startPoint x: 46, startPoint y: 153, endPoint x: 200, endPoint y: 43, distance: 188.5
click at [200, 43] on div "- ساعة يد للرجال من باتيك patek [PERSON_NAME] ثابت مش بيتغير وقفل استانلس مختوم…" at bounding box center [112, 110] width 184 height 142
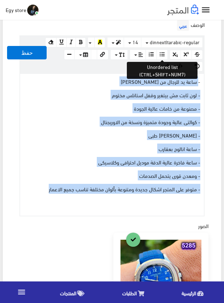
drag, startPoint x: 163, startPoint y: 57, endPoint x: 147, endPoint y: 94, distance: 40.7
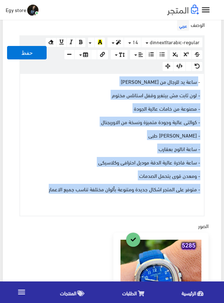
copy div "ساعة يد للرجال من باتيك patek philippe - لون ثابت مش بيتغير وقفل استانلس مختوم …"
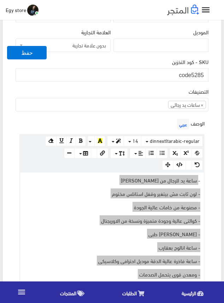
scroll to position [142, 0]
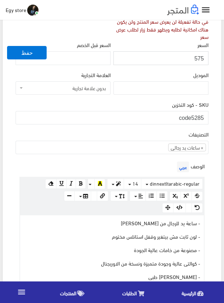
click at [197, 59] on input "575" at bounding box center [161, 57] width 95 height 13
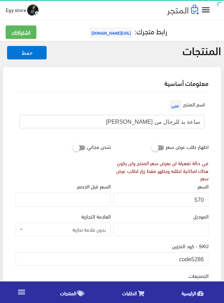
click at [173, 122] on input "ساعة يد للرجال من [PERSON_NAME]" at bounding box center [111, 121] width 185 height 13
drag, startPoint x: 192, startPoint y: 257, endPoint x: 209, endPoint y: 258, distance: 17.0
click at [209, 258] on div "SKU - كود التخزين code5286" at bounding box center [112, 257] width 196 height 30
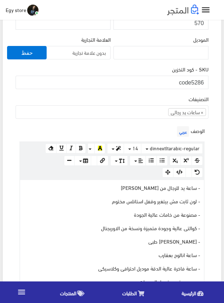
scroll to position [142, 0]
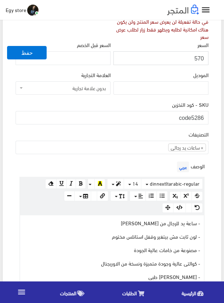
click at [199, 57] on input "570" at bounding box center [161, 57] width 95 height 13
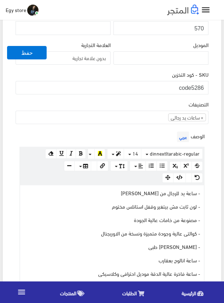
scroll to position [212, 0]
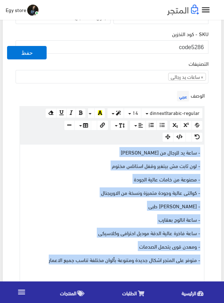
drag, startPoint x: 47, startPoint y: 258, endPoint x: 208, endPoint y: 153, distance: 192.1
click at [208, 153] on div "الوصف عربي × Insert Image Select from files Image URL Insert Image × Insert Lin…" at bounding box center [112, 188] width 196 height 198
copy div "- ساعة يد للرجال من باتيك patek [PERSON_NAME] ثابت مش بيتغير وقفل استانلس مختوم…"
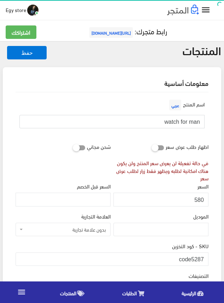
click at [182, 122] on input "watch for man" at bounding box center [111, 121] width 185 height 13
drag, startPoint x: 192, startPoint y: 257, endPoint x: 206, endPoint y: 257, distance: 14.5
click at [206, 257] on input "code5287" at bounding box center [112, 259] width 193 height 13
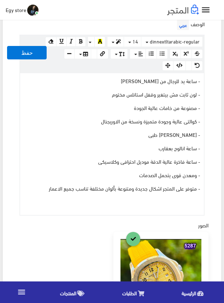
scroll to position [283, 0]
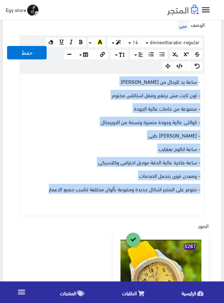
drag, startPoint x: 44, startPoint y: 190, endPoint x: 200, endPoint y: 81, distance: 189.5
click at [200, 81] on div "- ساعة يد للرجال من باتيك patek [PERSON_NAME] ثابت مش بيتغير وقفل استانلس مختوم…" at bounding box center [112, 145] width 184 height 142
copy div "ساعة يد للرجال من باتيك patek philippe - لون ثابت مش بيتغير وقفل استانلس مختوم …"
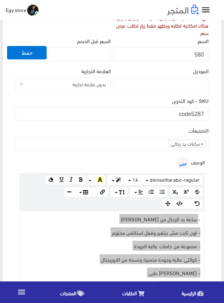
scroll to position [106, 0]
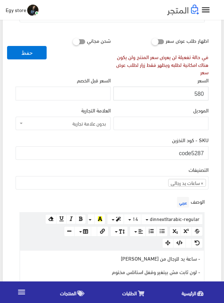
click at [201, 91] on input "580" at bounding box center [161, 93] width 95 height 13
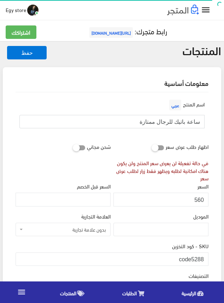
click at [178, 123] on input "ساعة باتيك للرجال ممتازة" at bounding box center [111, 121] width 185 height 13
drag, startPoint x: 193, startPoint y: 257, endPoint x: 213, endPoint y: 257, distance: 20.2
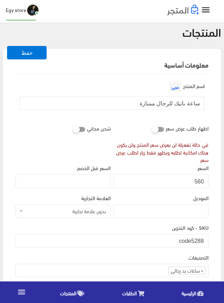
scroll to position [35, 0]
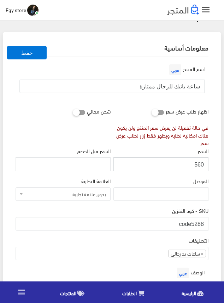
click at [199, 165] on input "560" at bounding box center [161, 163] width 95 height 13
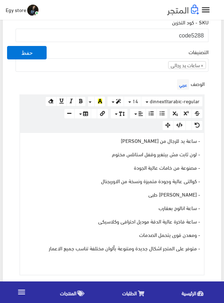
scroll to position [248, 0]
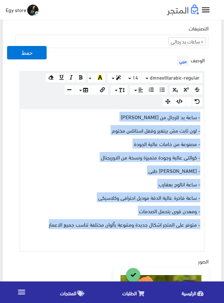
drag, startPoint x: 44, startPoint y: 219, endPoint x: 212, endPoint y: 116, distance: 197.4
click at [212, 116] on div "اسم المنتج عربي ساعة باتيك للرجال ممتازة اظهار طلب عرض سعر في حالة تفعيلة لن يع…" at bounding box center [112, 197] width 205 height 704
copy div "- ساعة يد للرجال من باتيك patek [PERSON_NAME] ثابت مش بيتغير وقفل استانلس مختوم…"
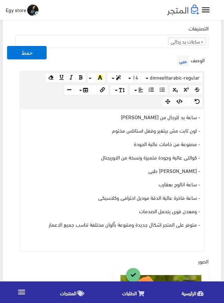
click at [70, 52] on div "التصنيفات ساعات يد رجالى ساعات يد حريمى اساور وبريسليت × ساعات يد رجالى" at bounding box center [112, 39] width 196 height 30
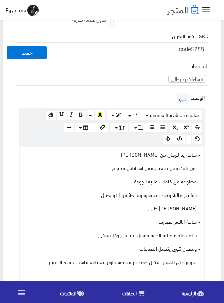
scroll to position [142, 0]
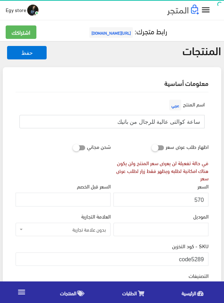
click at [164, 124] on input "ساعة كوالتى عالية للرجال من باتيك" at bounding box center [111, 121] width 185 height 13
drag, startPoint x: 192, startPoint y: 259, endPoint x: 207, endPoint y: 259, distance: 15.2
click at [207, 259] on input "code5289" at bounding box center [112, 259] width 193 height 13
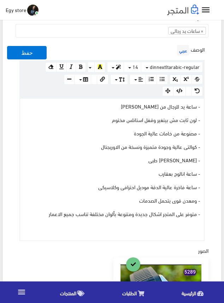
scroll to position [212, 0]
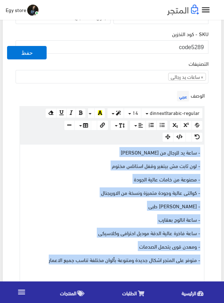
drag, startPoint x: 46, startPoint y: 257, endPoint x: 207, endPoint y: 152, distance: 191.8
click at [207, 152] on div "الوصف عربي × Insert Image Select from files Image URL Insert Image × Insert Lin…" at bounding box center [112, 188] width 196 height 198
copy div "- ساعة يد للرجال من باتيك patek [PERSON_NAME] ثابت مش بيتغير وقفل استانلس مختوم…"
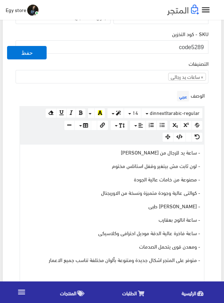
click at [217, 177] on div "معلومات أساسية اسم المنتج عربي ساعة كوالتى عالية للرجال من باتيك اظهار طلب عرض …" at bounding box center [112, 225] width 219 height 740
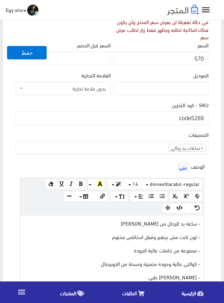
scroll to position [71, 0]
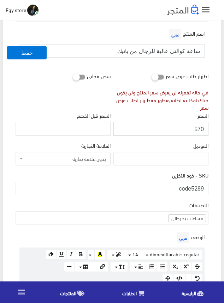
click at [197, 128] on input "570" at bounding box center [161, 128] width 95 height 13
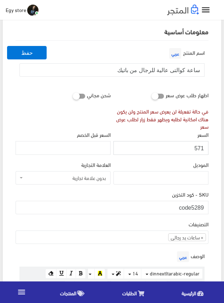
scroll to position [35, 0]
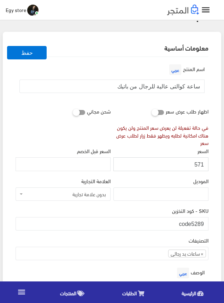
drag, startPoint x: 197, startPoint y: 128, endPoint x: 194, endPoint y: 162, distance: 34.2
click at [194, 162] on input "571" at bounding box center [161, 163] width 95 height 13
type input "570"
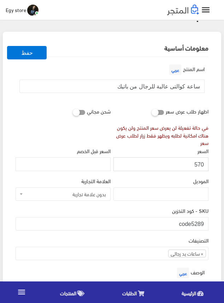
click at [199, 163] on input "570" at bounding box center [161, 163] width 95 height 13
click at [108, 76] on div "اسم المنتج عربي ساعة كوالتى عالية للرجال من باتيك" at bounding box center [112, 81] width 196 height 36
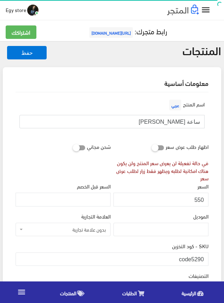
click at [180, 120] on input "ساعة [PERSON_NAME]" at bounding box center [111, 121] width 185 height 13
drag, startPoint x: 192, startPoint y: 259, endPoint x: 204, endPoint y: 259, distance: 11.7
click at [204, 259] on input "code5290" at bounding box center [112, 259] width 193 height 13
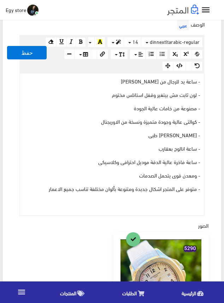
scroll to position [283, 0]
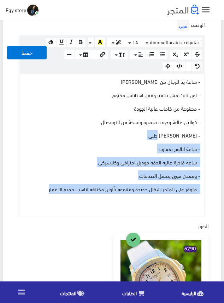
drag, startPoint x: 35, startPoint y: 189, endPoint x: 169, endPoint y: 105, distance: 158.2
click at [150, 119] on div "- ساعة يد للرجال من باتيك patek [PERSON_NAME] ثابت مش بيتغير وقفل استانلس مختوم…" at bounding box center [112, 145] width 184 height 142
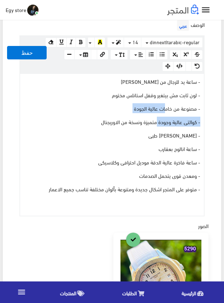
click at [169, 105] on div "- ساعة يد للرجال من باتيك patek philippe - لون ثابت مش بيتغير وقفل استانلس مختو…" at bounding box center [112, 145] width 184 height 142
click at [192, 89] on div "- ساعة يد للرجال من باتيك patek philippe - لون ثابت مش بيتغير وقفل استانلس مختو…" at bounding box center [112, 145] width 184 height 142
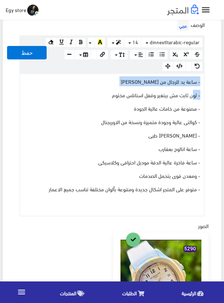
drag, startPoint x: 194, startPoint y: 88, endPoint x: 200, endPoint y: 84, distance: 7.5
click at [200, 84] on div "- ساعة يد للرجال من باتيك patek philippe - لون ثابت مش بيتغير وقفل استانلس مختو…" at bounding box center [112, 145] width 184 height 142
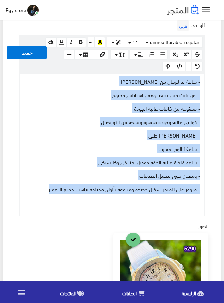
drag, startPoint x: 44, startPoint y: 191, endPoint x: 203, endPoint y: 82, distance: 192.6
click at [203, 82] on div "- ساعة يد للرجال من باتيك patek philippe - لون ثابت مش بيتغير وقفل استانلس مختو…" at bounding box center [112, 145] width 184 height 142
copy div "- ساعة يد للرجال من باتيك patek philippe - لون ثابت مش بيتغير وقفل استانلس مختو…"
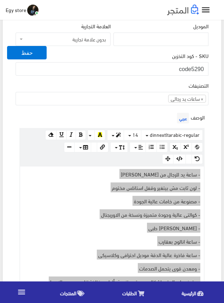
scroll to position [106, 0]
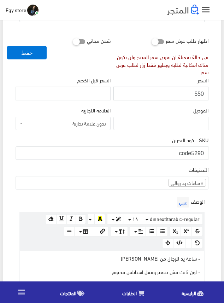
click at [200, 93] on input "550" at bounding box center [161, 93] width 95 height 13
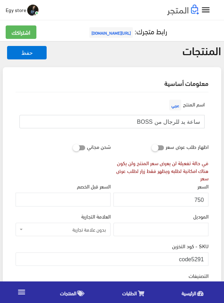
click at [168, 123] on input "ساعة يد للرجال من BOSS" at bounding box center [111, 121] width 185 height 13
drag, startPoint x: 192, startPoint y: 256, endPoint x: 209, endPoint y: 257, distance: 17.7
click at [209, 257] on div "SKU - كود التخزين code5291" at bounding box center [112, 257] width 196 height 30
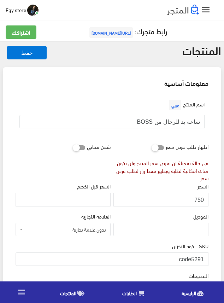
click at [209, 257] on div "SKU - كود التخزين code5291" at bounding box center [112, 257] width 196 height 30
drag, startPoint x: 192, startPoint y: 259, endPoint x: 204, endPoint y: 259, distance: 11.3
click at [204, 259] on input "code5291" at bounding box center [112, 259] width 193 height 13
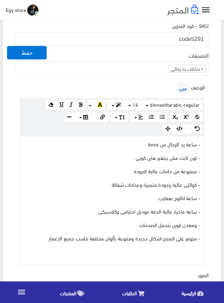
scroll to position [212, 0]
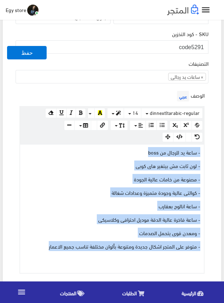
drag, startPoint x: 42, startPoint y: 246, endPoint x: 203, endPoint y: 153, distance: 186.4
click at [203, 153] on div "- ساعة يد للرجال من boss - لون ثابت مش بيتغير هاى كوبى - مصنوعة من خامات عالية …" at bounding box center [112, 209] width 184 height 128
copy div "- ساعة يد للرجال من boss - لون ثابت مش بيتغير هاى كوبى - مصنوعة من خامات عالية …"
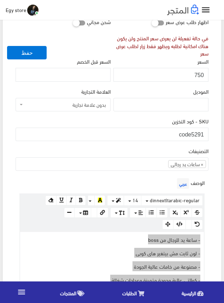
scroll to position [106, 0]
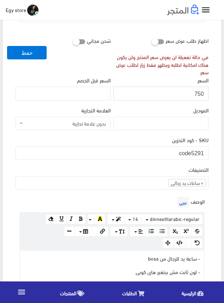
click at [201, 92] on input "750" at bounding box center [161, 93] width 95 height 13
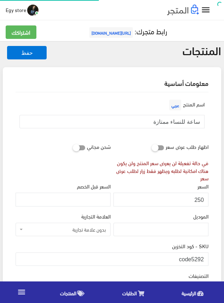
scroll to position [35, 0]
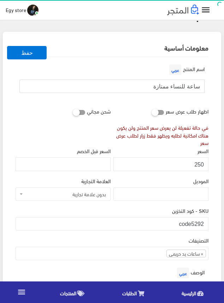
click at [181, 85] on input "ساعة للنساء ممتازة" at bounding box center [111, 86] width 185 height 13
drag, startPoint x: 192, startPoint y: 223, endPoint x: 215, endPoint y: 223, distance: 22.3
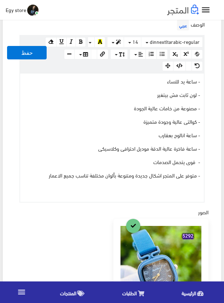
scroll to position [283, 0]
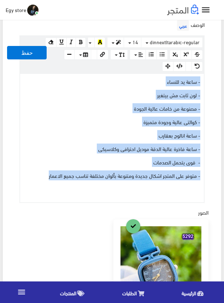
drag, startPoint x: 44, startPoint y: 175, endPoint x: 203, endPoint y: 82, distance: 184.7
click at [203, 82] on div "- ساعة يد للنساء - لون ثابت مش بيتغير - مصنوعة من خامات عالية الجودة - كوالتى ع…" at bounding box center [112, 138] width 184 height 128
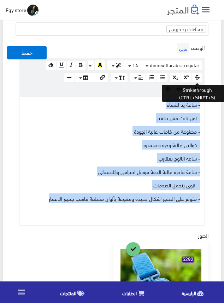
scroll to position [248, 0]
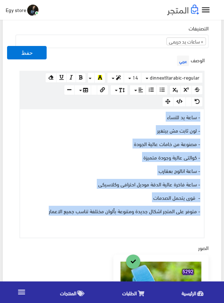
drag, startPoint x: 192, startPoint y: 81, endPoint x: 168, endPoint y: 141, distance: 64.9
copy div "- ساعة يد للنساء - لون ثابت مش بيتغير - مصنوعة من خامات عالية الجودة - كوالتى ع…"
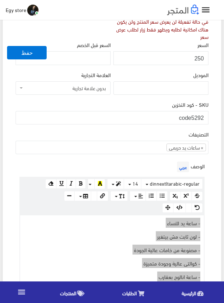
scroll to position [106, 0]
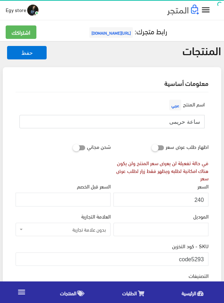
click at [193, 120] on input "ساعة حريمى" at bounding box center [111, 121] width 185 height 13
drag, startPoint x: 193, startPoint y: 258, endPoint x: 207, endPoint y: 258, distance: 14.2
click at [207, 258] on input "code5293" at bounding box center [112, 259] width 193 height 13
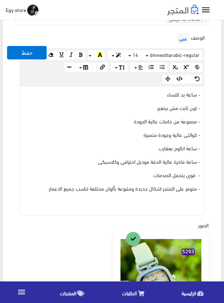
scroll to position [283, 0]
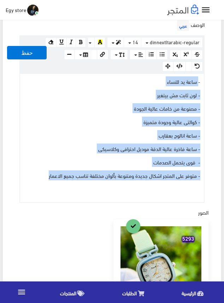
drag, startPoint x: 36, startPoint y: 175, endPoint x: 199, endPoint y: 79, distance: 189.4
click at [199, 79] on div "- ساعة يد للنساء - لون ثابت مش بيتغير - مصنوعة من خامات عالية الجودة - كوالتى ع…" at bounding box center [112, 138] width 184 height 128
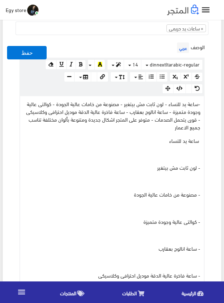
scroll to position [177, 0]
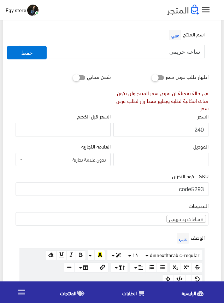
scroll to position [71, 0]
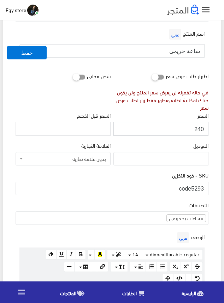
click at [198, 129] on input "240" at bounding box center [161, 128] width 95 height 13
click at [90, 230] on div "التصنيفات ساعات يد رجالى ساعات يد حريمى اساور وبريسليت × ساعات يد حريمى" at bounding box center [112, 216] width 196 height 30
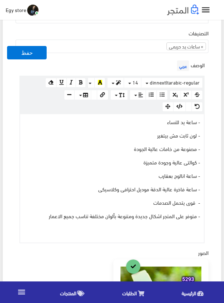
scroll to position [248, 0]
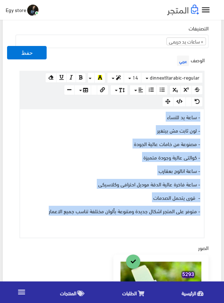
drag, startPoint x: 38, startPoint y: 207, endPoint x: 207, endPoint y: 117, distance: 191.1
click at [207, 117] on div "الوصف عربي × Insert Image Select from files Image URL Insert Image × Insert Lin…" at bounding box center [112, 146] width 196 height 185
copy div "- ساعة يد للنساء - لون ثابت مش بيتغير - مصنوعة من خامات عالية الجودة - كوالتى ع…"
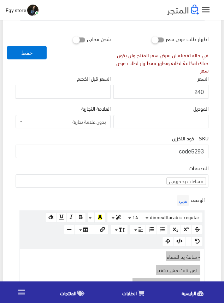
scroll to position [106, 0]
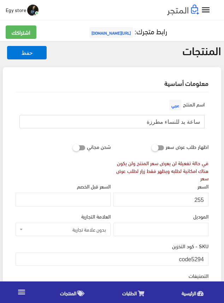
click at [175, 122] on input "ساعة يد للنساء مطرزة" at bounding box center [111, 121] width 185 height 13
drag, startPoint x: 191, startPoint y: 257, endPoint x: 207, endPoint y: 258, distance: 15.7
click at [207, 258] on input "code5294" at bounding box center [112, 259] width 193 height 13
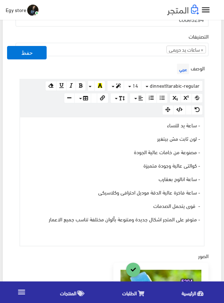
scroll to position [142, 0]
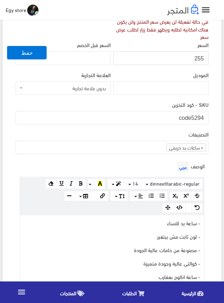
click at [200, 58] on input "255" at bounding box center [161, 57] width 95 height 13
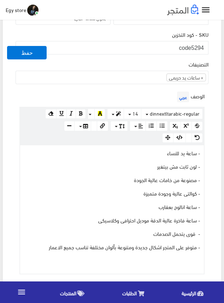
scroll to position [212, 0]
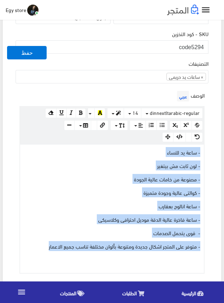
drag, startPoint x: 39, startPoint y: 245, endPoint x: 206, endPoint y: 151, distance: 191.2
click at [206, 151] on div "الوصف عربي × Insert Image Select from files Image URL Insert Image × Insert Lin…" at bounding box center [112, 181] width 196 height 185
copy div "- ساعة يد للنساء - لون ثابت مش بيتغير - مصنوعة من خامات عالية الجودة - كوالتى ع…"
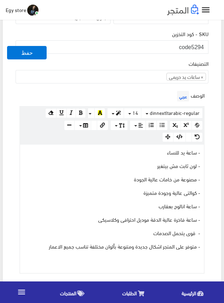
click at [139, 92] on div "الوصف عربي × Insert Image Select from files Image URL Insert Image × Insert Lin…" at bounding box center [112, 181] width 196 height 185
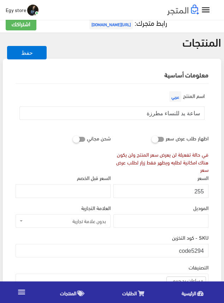
scroll to position [0, 0]
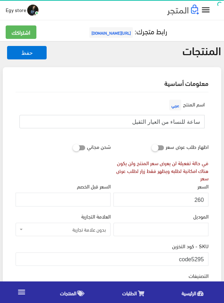
click at [155, 121] on input "ساعة للنساء من العيار الثقيل" at bounding box center [111, 121] width 185 height 13
drag, startPoint x: 193, startPoint y: 258, endPoint x: 211, endPoint y: 259, distance: 18.5
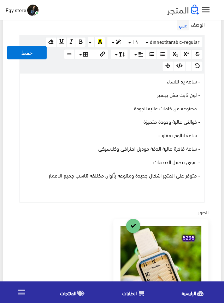
scroll to position [283, 0]
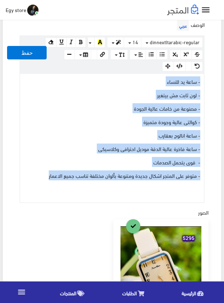
drag, startPoint x: 39, startPoint y: 177, endPoint x: 201, endPoint y: 81, distance: 188.1
click at [201, 81] on div "- ساعة يد للنساء - لون ثابت مش بيتغير - مصنوعة من خامات عالية الجودة - كوالتى ع…" at bounding box center [112, 138] width 184 height 128
copy div "- ساعة يد للنساء - لون ثابت مش بيتغير - مصنوعة من خامات عالية الجودة - كوالتى ع…"
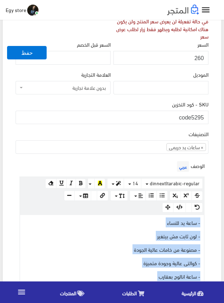
scroll to position [142, 0]
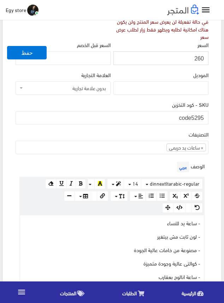
click at [197, 59] on input "260" at bounding box center [161, 57] width 95 height 13
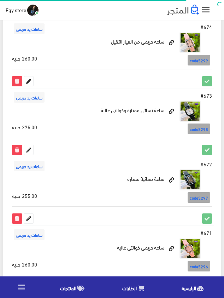
scroll to position [1275, 0]
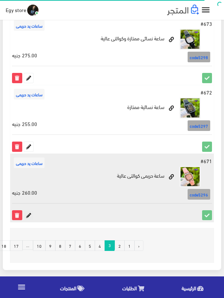
click at [29, 215] on icon at bounding box center [28, 215] width 9 height 9
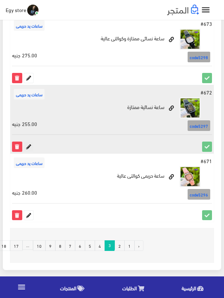
click at [29, 143] on icon at bounding box center [28, 146] width 9 height 9
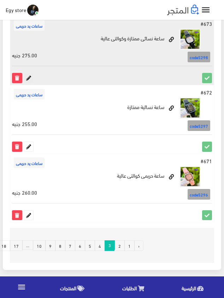
click at [30, 79] on icon at bounding box center [28, 77] width 9 height 9
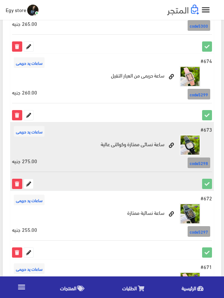
scroll to position [1169, 0]
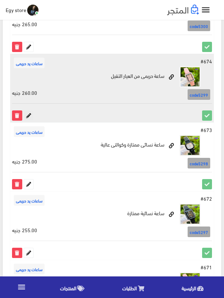
click at [29, 115] on icon at bounding box center [28, 115] width 9 height 9
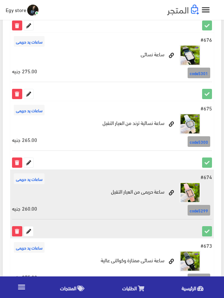
scroll to position [1027, 0]
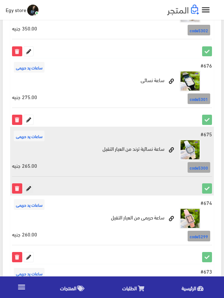
click at [29, 186] on icon at bounding box center [28, 188] width 9 height 9
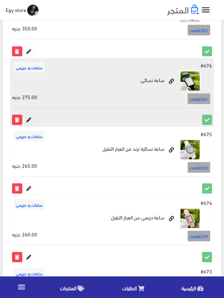
click at [29, 120] on icon at bounding box center [28, 119] width 9 height 9
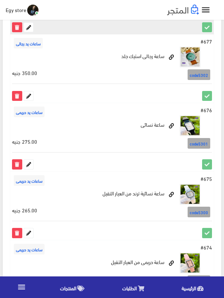
scroll to position [921, 0]
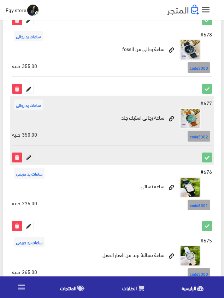
click at [27, 154] on icon at bounding box center [28, 157] width 9 height 9
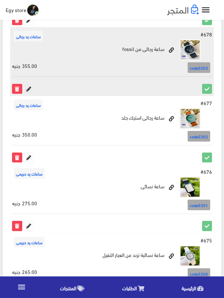
click at [27, 87] on icon at bounding box center [28, 88] width 9 height 9
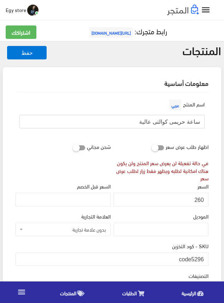
click at [180, 121] on input "ساعة حريمى كوالتى عالية" at bounding box center [111, 121] width 185 height 13
drag, startPoint x: 191, startPoint y: 257, endPoint x: 207, endPoint y: 259, distance: 16.5
click at [207, 259] on input "code5296" at bounding box center [112, 259] width 193 height 13
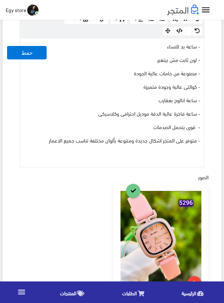
scroll to position [283, 0]
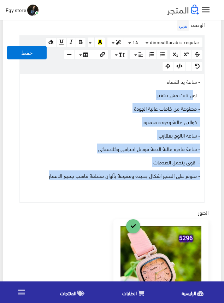
drag, startPoint x: 44, startPoint y: 174, endPoint x: 202, endPoint y: 83, distance: 182.2
click at [200, 85] on div "- ساعة يد للنساء - لون ثابت مش بيتغير - مصنوعة من خامات عالية الجودة - كوالتى ع…" at bounding box center [112, 138] width 184 height 128
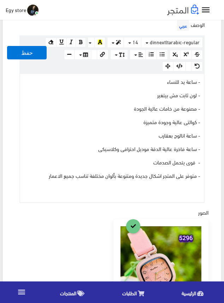
click at [202, 81] on div "- ساعة يد للنساء - لون ثابت مش بيتغير - مصنوعة من خامات عالية الجودة - كوالتى ع…" at bounding box center [112, 138] width 184 height 128
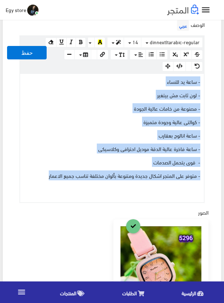
drag, startPoint x: 43, startPoint y: 172, endPoint x: 207, endPoint y: 82, distance: 187.5
click at [207, 82] on div "الوصف عربي × Insert Image Select from files Image URL Insert Image × Insert Lin…" at bounding box center [112, 110] width 196 height 185
copy div "- ساعة يد للنساء - لون ثابت مش بيتغير - مصنوعة من خامات عالية الجودة - كوالتى ع…"
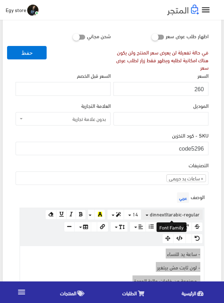
scroll to position [106, 0]
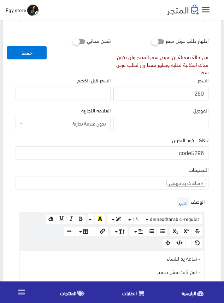
click at [202, 93] on input "260" at bounding box center [161, 93] width 95 height 13
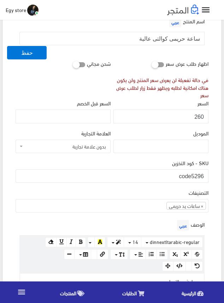
scroll to position [71, 0]
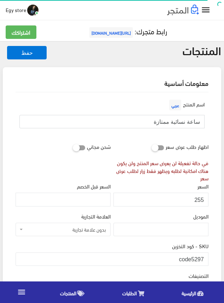
click at [182, 122] on input "ساعة نسائية ممتازة" at bounding box center [111, 121] width 185 height 13
drag, startPoint x: 191, startPoint y: 258, endPoint x: 206, endPoint y: 258, distance: 14.9
click at [206, 258] on input "code5297" at bounding box center [112, 259] width 193 height 13
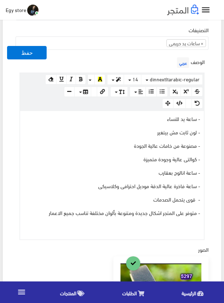
scroll to position [248, 0]
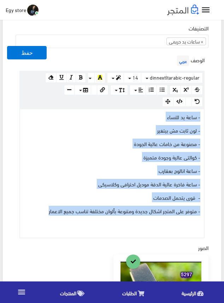
drag, startPoint x: 47, startPoint y: 210, endPoint x: 204, endPoint y: 117, distance: 182.6
click at [204, 117] on div "- ساعة يد للنساء - لون ثابت مش بيتغير - مصنوعة من خامات عالية الجودة - كوالتى ع…" at bounding box center [112, 173] width 184 height 128
copy div "- ساعة يد للنساء - لون ثابت مش بيتغير - مصنوعة من خامات عالية الجودة - كوالتى ع…"
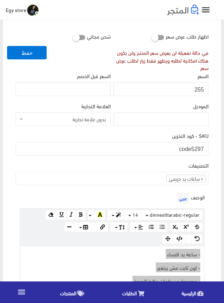
scroll to position [106, 0]
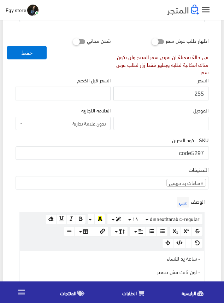
click at [199, 91] on input "255" at bounding box center [161, 93] width 95 height 13
click at [138, 109] on div "الموديل" at bounding box center [161, 118] width 95 height 24
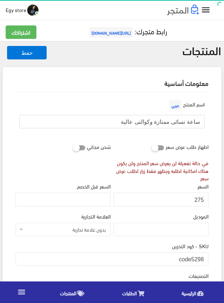
click at [162, 122] on input "ساعة نسائى ممتازة وكوالتى عالية" at bounding box center [111, 121] width 185 height 13
drag, startPoint x: 193, startPoint y: 257, endPoint x: 204, endPoint y: 257, distance: 10.6
click at [204, 257] on input "code5298" at bounding box center [112, 259] width 193 height 13
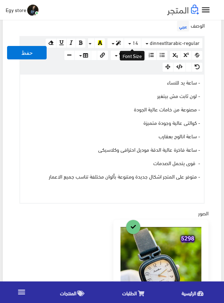
scroll to position [283, 0]
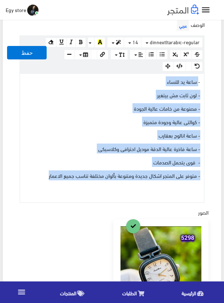
drag, startPoint x: 44, startPoint y: 176, endPoint x: 200, endPoint y: 81, distance: 182.4
click at [200, 81] on div "- ساعة يد للنساء - لون ثابت مش بيتغير - مصنوعة من خامات عالية الجودة - كوالتى ع…" at bounding box center [112, 138] width 184 height 128
copy div "ساعة يد للنساء - لون ثابت مش بيتغير - مصنوعة من خامات عالية الجودة - كوالتى عال…"
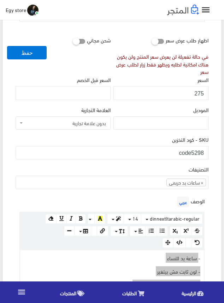
scroll to position [106, 0]
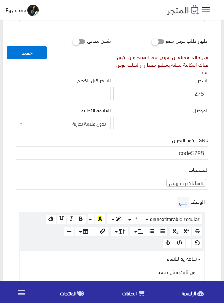
click at [201, 93] on input "275" at bounding box center [161, 93] width 95 height 13
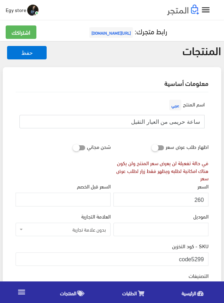
click at [178, 122] on input "ساعة حريمى من العيار التقيل" at bounding box center [111, 121] width 185 height 13
drag, startPoint x: 192, startPoint y: 258, endPoint x: 206, endPoint y: 258, distance: 13.8
click at [206, 258] on input "code5299" at bounding box center [112, 259] width 193 height 13
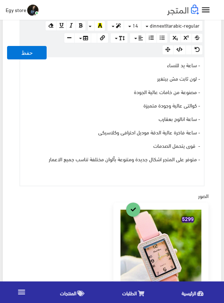
scroll to position [283, 0]
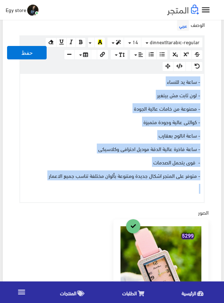
drag, startPoint x: 49, startPoint y: 175, endPoint x: 204, endPoint y: 82, distance: 180.5
click at [204, 82] on div "- ساعة يد للنساء - لون ثابت مش بيتغير - مصنوعة من خامات عالية الجودة - كوالتى ع…" at bounding box center [112, 138] width 184 height 128
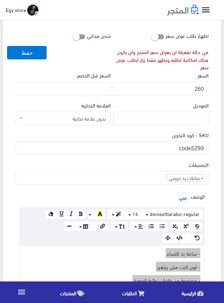
scroll to position [106, 0]
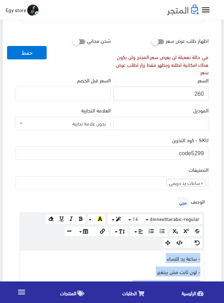
click at [199, 93] on input "260" at bounding box center [161, 93] width 95 height 13
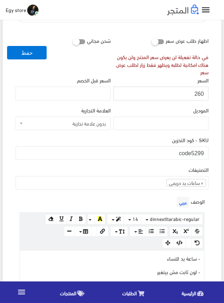
click at [199, 93] on input "260" at bounding box center [161, 93] width 95 height 13
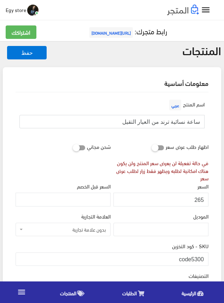
click at [188, 121] on input "ساعة نسائية ترند من العيار التقيل" at bounding box center [111, 121] width 185 height 13
drag, startPoint x: 192, startPoint y: 260, endPoint x: 207, endPoint y: 259, distance: 15.6
click at [207, 259] on input "code5300" at bounding box center [112, 259] width 193 height 13
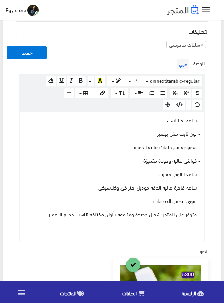
scroll to position [248, 0]
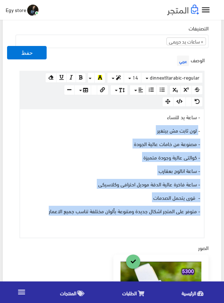
drag, startPoint x: 45, startPoint y: 213, endPoint x: 206, endPoint y: 122, distance: 185.2
click at [205, 123] on div "الوصف عربي × Insert Image Select from files Image URL Insert Image × Insert Lin…" at bounding box center [112, 146] width 196 height 185
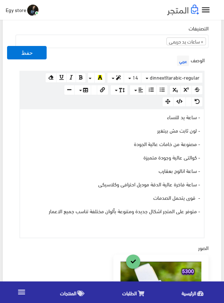
click at [207, 121] on div "الوصف عربي × Insert Image Select from files Image URL Insert Image × Insert Lin…" at bounding box center [112, 146] width 196 height 185
click at [207, 119] on div "الوصف عربي × Insert Image Select from files Image URL Insert Image × Insert Lin…" at bounding box center [112, 146] width 196 height 185
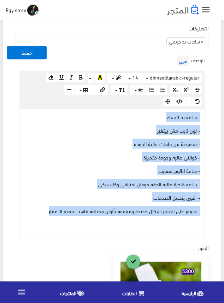
drag, startPoint x: 38, startPoint y: 212, endPoint x: 205, endPoint y: 119, distance: 190.9
click at [205, 119] on div "الوصف عربي × Insert Image Select from files Image URL Insert Image × Insert Lin…" at bounding box center [112, 146] width 196 height 185
copy div "- ساعة يد للنساء - لون ثابت مش بيتغير - مصنوعة من خامات عالية الجودة - كوالتى ع…"
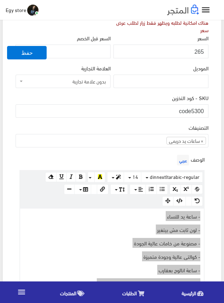
scroll to position [142, 0]
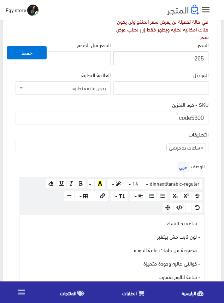
click at [198, 59] on input "265" at bounding box center [161, 57] width 95 height 13
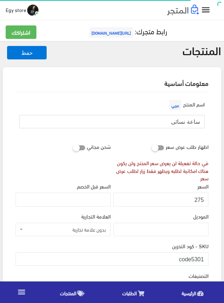
click at [179, 125] on input "ساعة نسائى" at bounding box center [111, 121] width 185 height 13
click at [180, 121] on input "ساعة نسائى" at bounding box center [111, 121] width 185 height 13
click at [178, 121] on input "ساعة نسائى" at bounding box center [111, 121] width 185 height 13
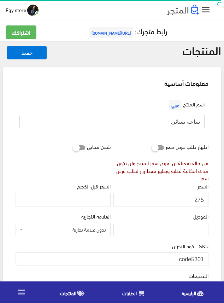
click at [178, 121] on input "ساعة نسائى" at bounding box center [111, 121] width 185 height 13
drag, startPoint x: 192, startPoint y: 255, endPoint x: 220, endPoint y: 255, distance: 28.0
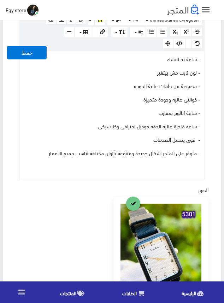
scroll to position [283, 0]
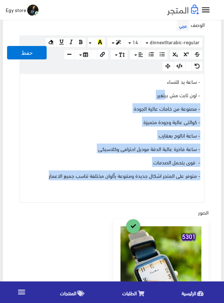
drag, startPoint x: 38, startPoint y: 177, endPoint x: 176, endPoint y: 92, distance: 161.4
click at [169, 96] on div "- ساعة يد للنساء - لون ثابت مش بيتغير - مصنوعة من خامات عالية الجودة - كوالتى ع…" at bounding box center [112, 138] width 184 height 128
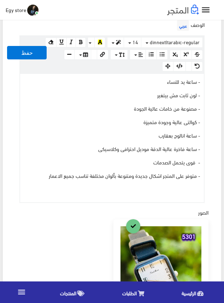
click at [201, 84] on div "- ساعة يد للنساء - لون ثابت مش بيتغير - مصنوعة من خامات عالية الجودة - كوالتى ع…" at bounding box center [112, 138] width 184 height 128
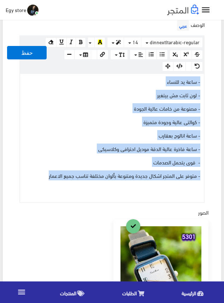
drag, startPoint x: 48, startPoint y: 175, endPoint x: 207, endPoint y: 82, distance: 183.5
click at [207, 82] on div "الوصف عربي × Insert Image Select from files Image URL Insert Image × Insert Lin…" at bounding box center [112, 110] width 196 height 185
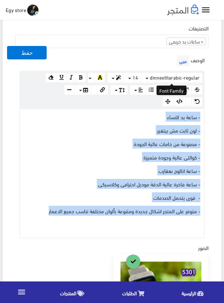
drag, startPoint x: 190, startPoint y: 81, endPoint x: 177, endPoint y: 114, distance: 35.1
copy div "- ساعة يد للنساء - لون ثابت مش بيتغير - مصنوعة من خامات عالية الجودة - كوالتى ع…"
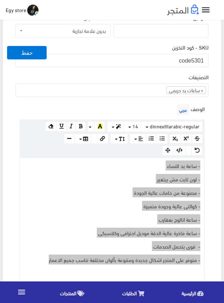
scroll to position [142, 0]
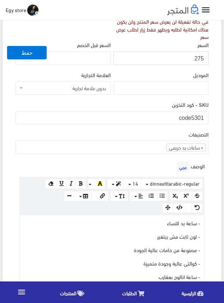
click at [200, 57] on input "275" at bounding box center [161, 57] width 95 height 13
click at [127, 103] on div "SKU - كود التخزين code5301" at bounding box center [112, 112] width 193 height 24
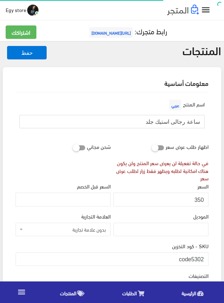
click at [180, 125] on input "ساعة رجالى استيك جلد" at bounding box center [111, 121] width 185 height 13
drag, startPoint x: 192, startPoint y: 257, endPoint x: 213, endPoint y: 257, distance: 21.2
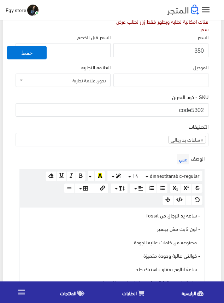
scroll to position [71, 0]
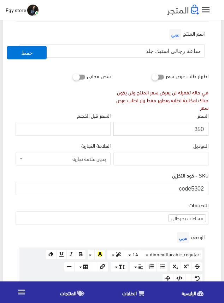
click at [197, 130] on input "350" at bounding box center [161, 128] width 95 height 13
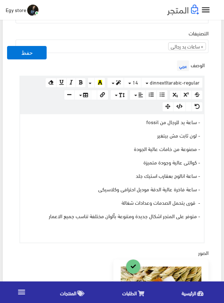
scroll to position [248, 0]
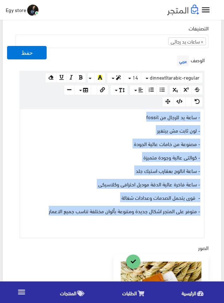
drag, startPoint x: 45, startPoint y: 212, endPoint x: 212, endPoint y: 115, distance: 193.6
click at [212, 115] on div "اسم المنتج عربي ساعة رجالى استيك جلد اظهار طلب عرض سعر في حالة تفعيلة لن يعرض س…" at bounding box center [112, 198] width 205 height 706
copy div "- ساعة يد للرجال من fossil - لون ثابت مش بيتغير - مصنوعة من خامات عالية الجودة …"
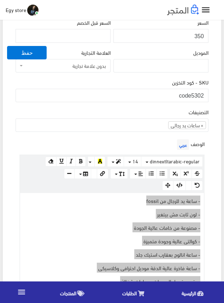
scroll to position [142, 0]
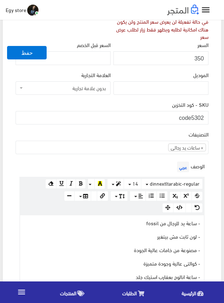
click at [148, 131] on div "التصنيفات ساعات يد رجالى ساعات يد حريمى اساور وبريسليت × ساعات يد رجالى" at bounding box center [112, 142] width 193 height 24
